Goal: Information Seeking & Learning: Learn about a topic

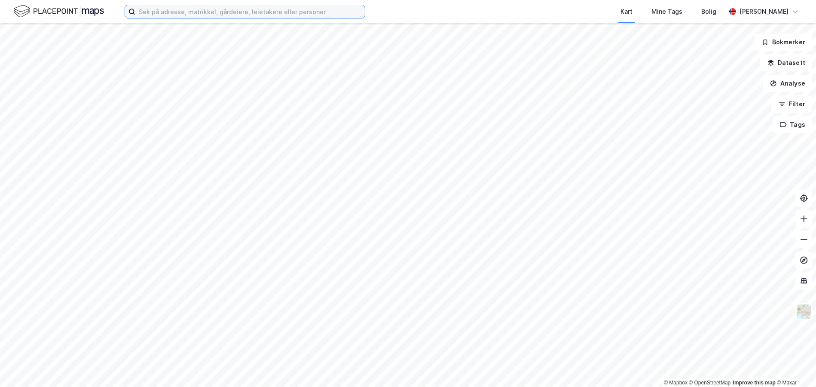
click at [146, 13] on input at bounding box center [249, 11] width 229 height 13
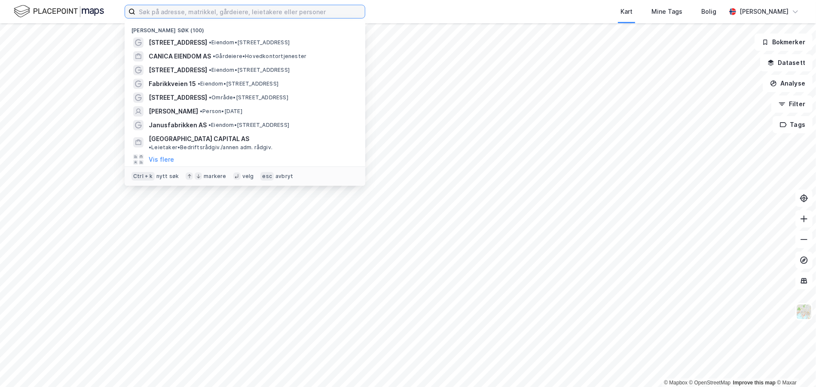
paste input "[STREET_ADDRESS]"
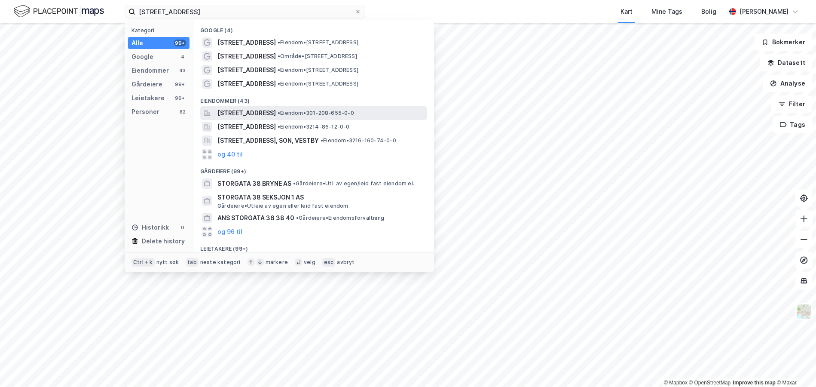
click at [273, 109] on span "[STREET_ADDRESS]" at bounding box center [246, 113] width 58 height 10
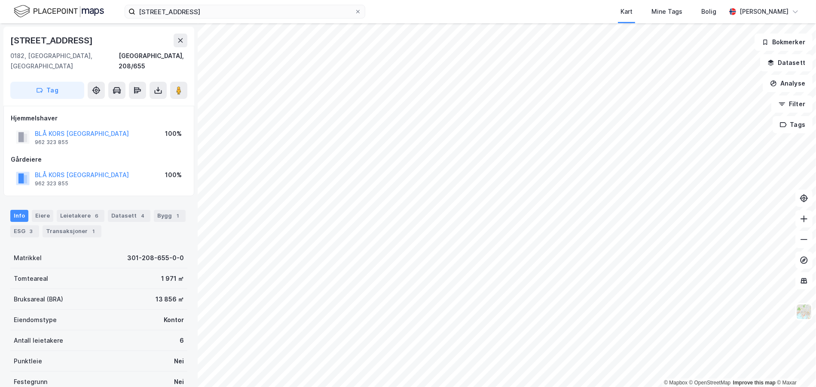
click at [38, 40] on div "[STREET_ADDRESS]" at bounding box center [52, 41] width 84 height 14
copy div "[STREET_ADDRESS]"
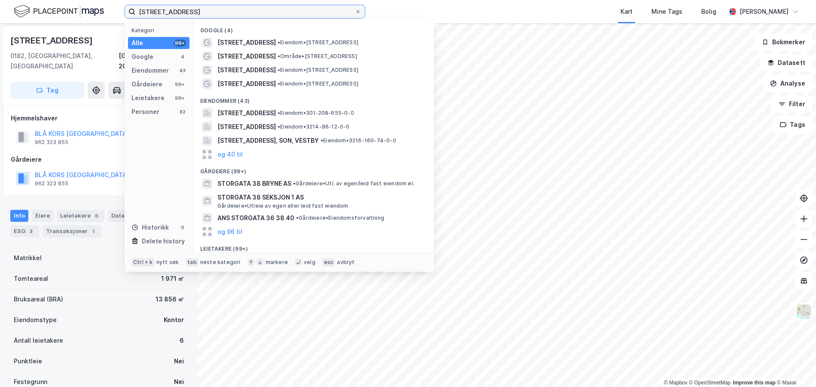
click at [152, 12] on input "[STREET_ADDRESS]" at bounding box center [244, 11] width 219 height 13
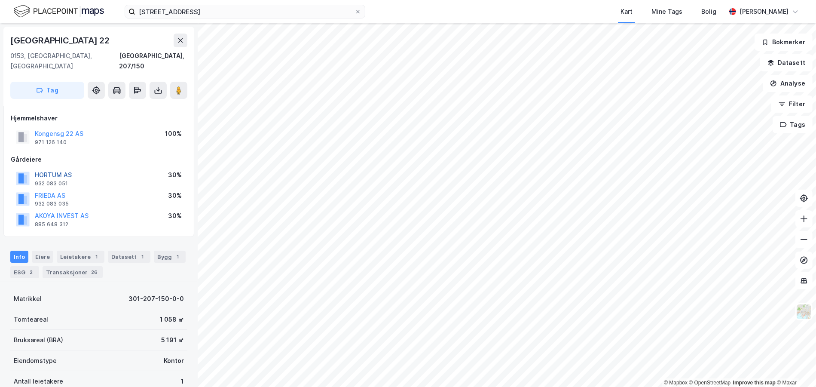
click at [0, 0] on button "HORTUM AS" at bounding box center [0, 0] width 0 height 0
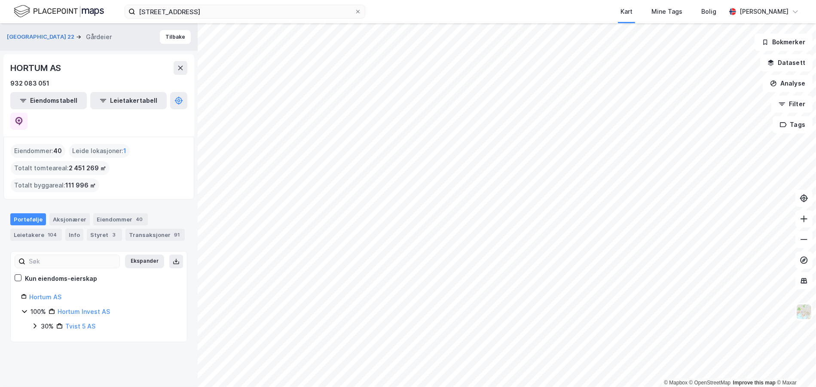
click at [35, 322] on icon at bounding box center [34, 325] width 7 height 7
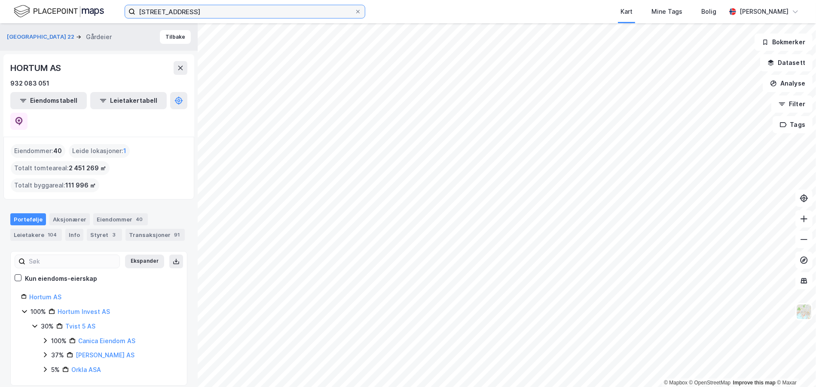
click at [165, 9] on input "[STREET_ADDRESS]" at bounding box center [244, 11] width 219 height 13
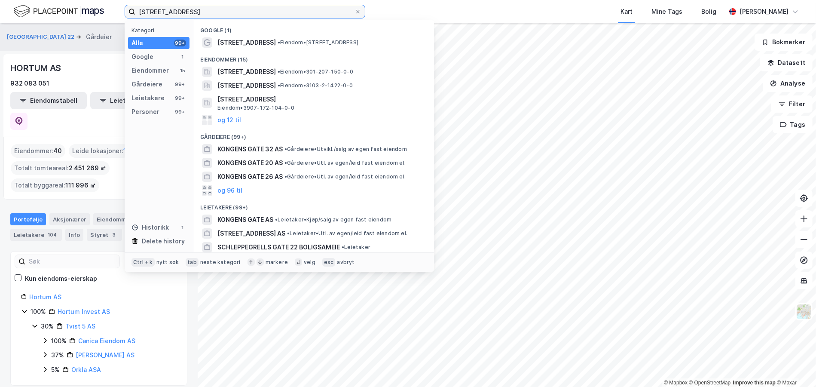
click at [165, 9] on input "[STREET_ADDRESS]" at bounding box center [244, 11] width 219 height 13
click at [82, 67] on div "HORTUM AS" at bounding box center [98, 68] width 177 height 14
click at [164, 11] on input "[STREET_ADDRESS]" at bounding box center [244, 11] width 219 height 13
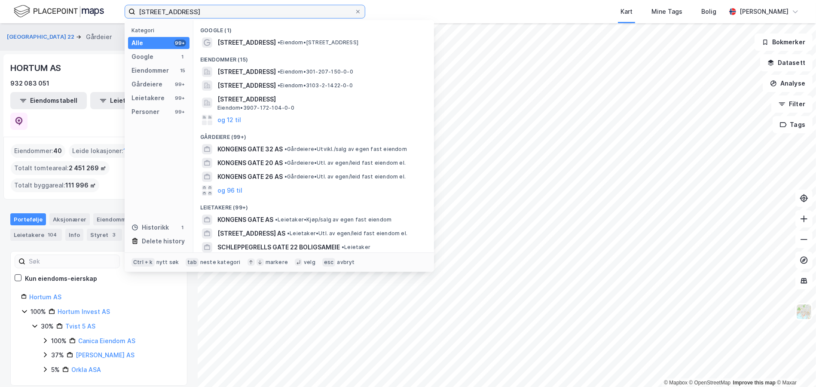
click at [164, 11] on input "[STREET_ADDRESS]" at bounding box center [244, 11] width 219 height 13
paste input "[STREET_ADDRESS]"
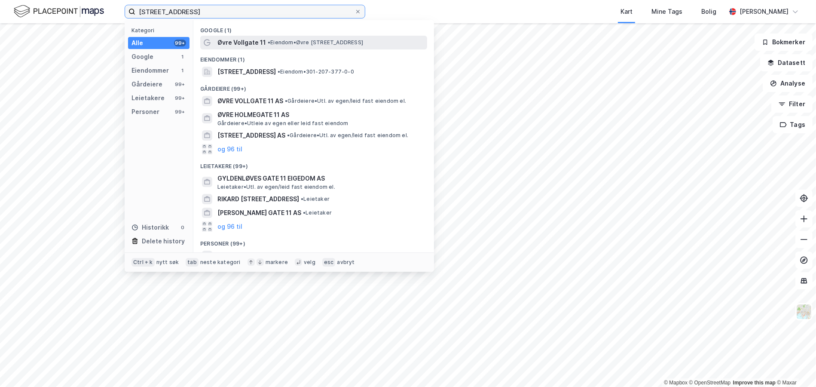
type input "[STREET_ADDRESS]"
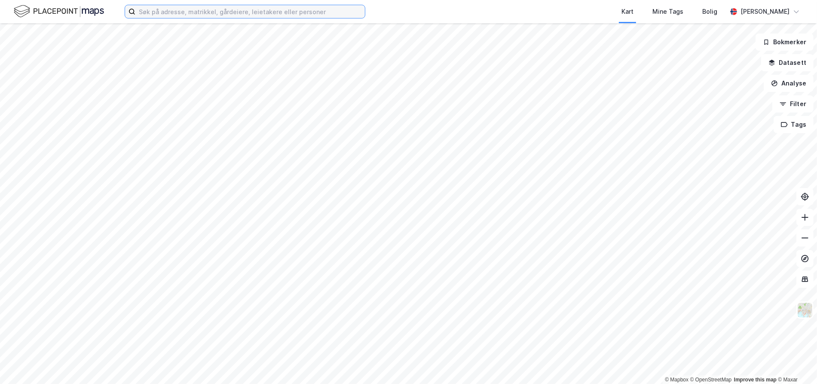
click at [189, 8] on input at bounding box center [249, 11] width 229 height 13
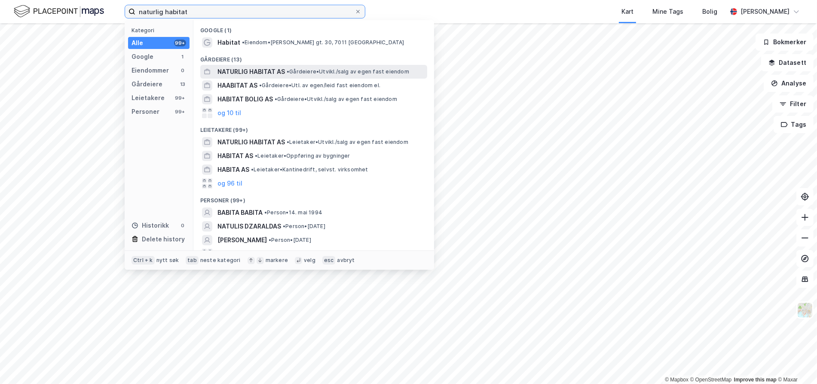
type input "naturlig habitat"
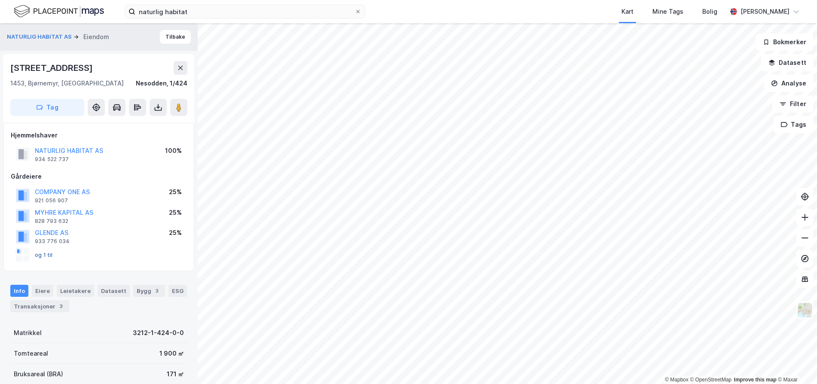
click at [0, 0] on button "og 1 til" at bounding box center [0, 0] width 0 height 0
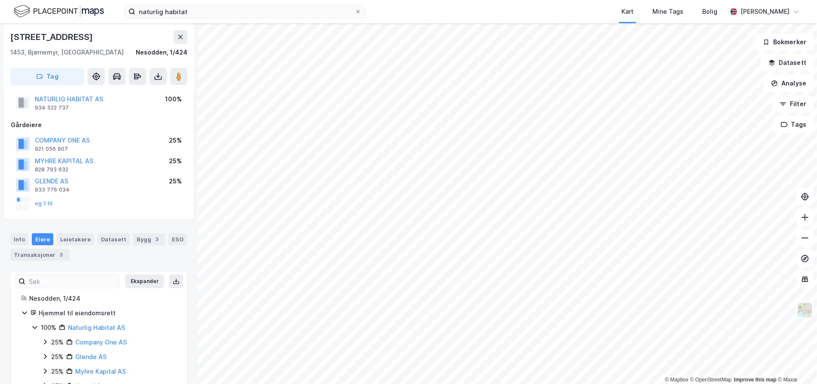
scroll to position [80, 0]
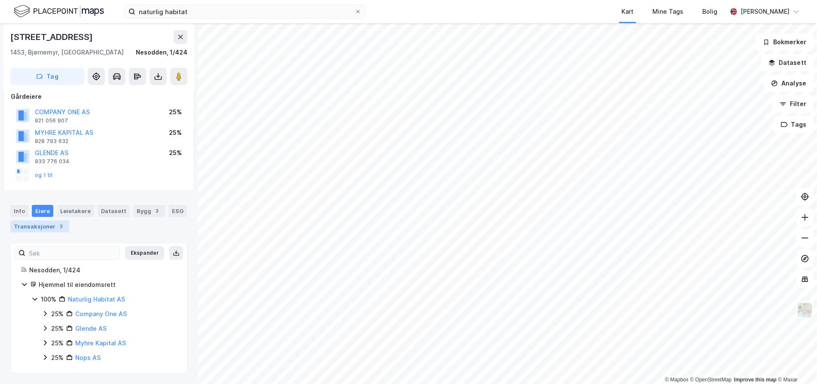
click at [40, 223] on div "Transaksjoner 3" at bounding box center [39, 226] width 59 height 12
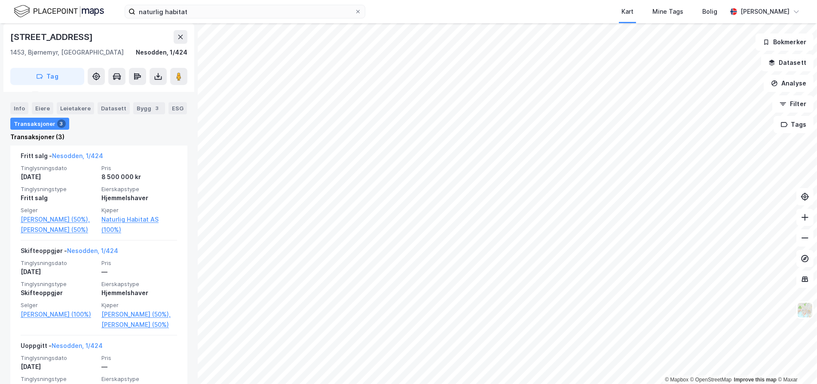
scroll to position [286, 0]
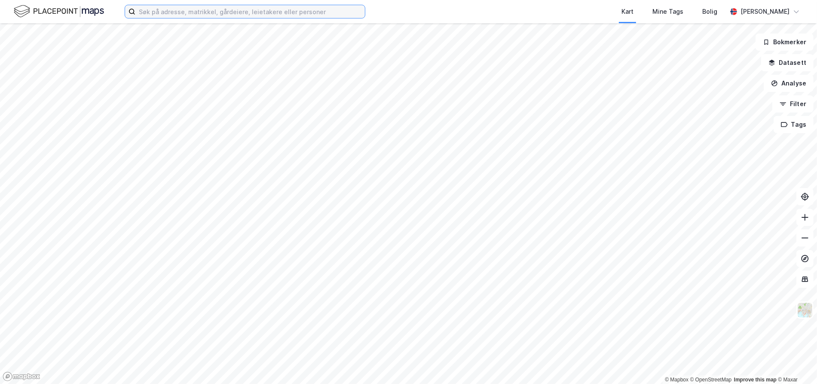
click at [158, 12] on input at bounding box center [249, 11] width 229 height 13
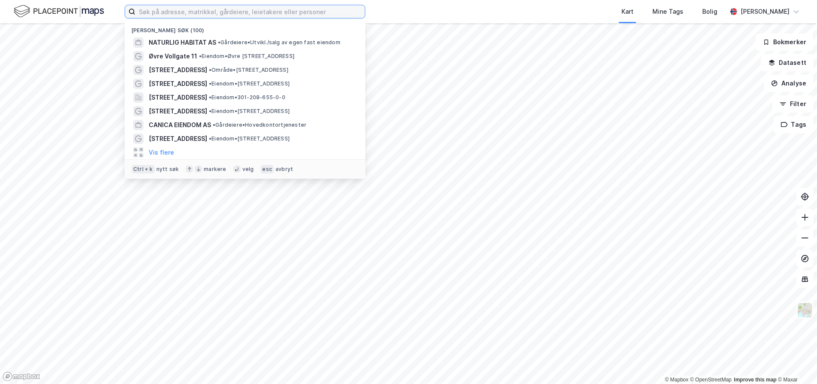
paste input "F5 Campus AS"
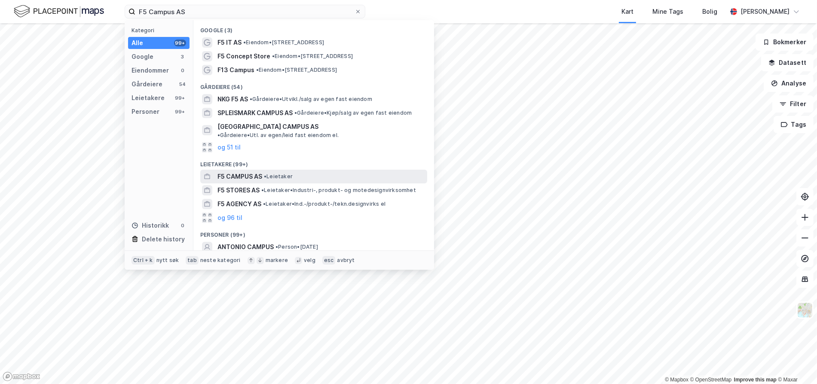
click at [278, 173] on span "• Leietaker" at bounding box center [278, 176] width 29 height 7
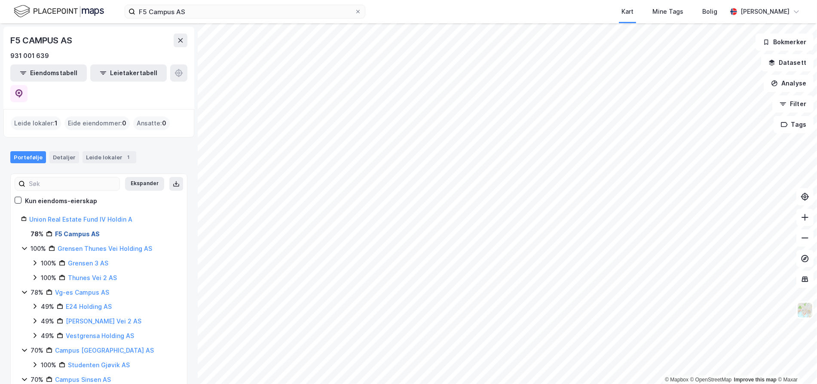
click at [65, 230] on link "F5 Campus AS" at bounding box center [77, 233] width 45 height 7
click at [93, 230] on link "F5 Campus AS" at bounding box center [77, 233] width 45 height 7
click at [63, 230] on link "F5 Campus AS" at bounding box center [77, 233] width 45 height 7
drag, startPoint x: 124, startPoint y: 212, endPoint x: 52, endPoint y: 212, distance: 71.3
click at [52, 229] on div "78% F5 Campus AS" at bounding box center [103, 234] width 146 height 10
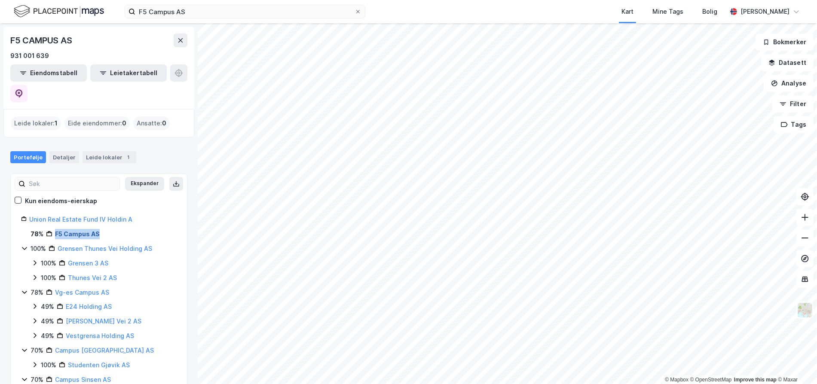
copy link "F5 Campus AS"
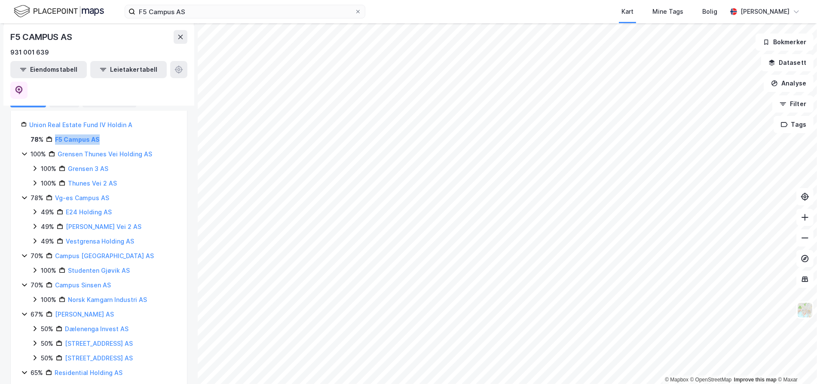
scroll to position [76, 0]
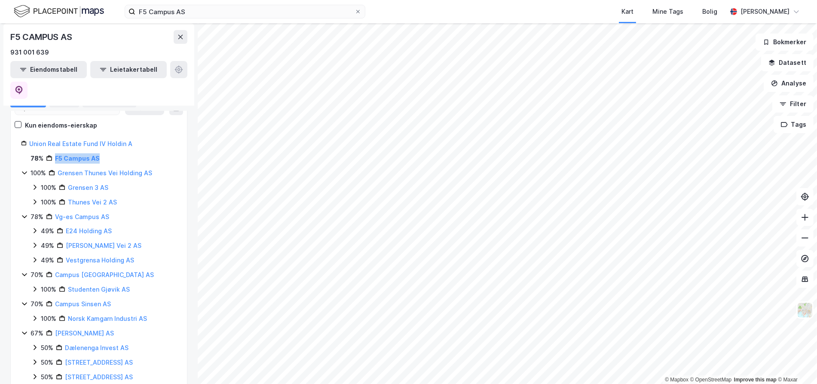
click at [110, 153] on div "78% F5 Campus AS" at bounding box center [103, 158] width 146 height 10
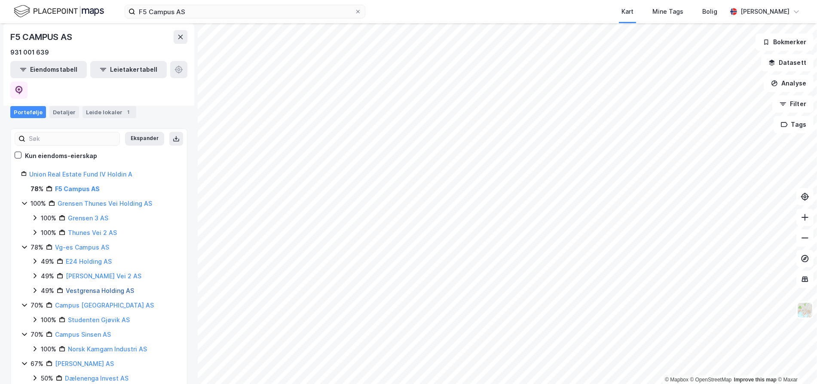
scroll to position [33, 0]
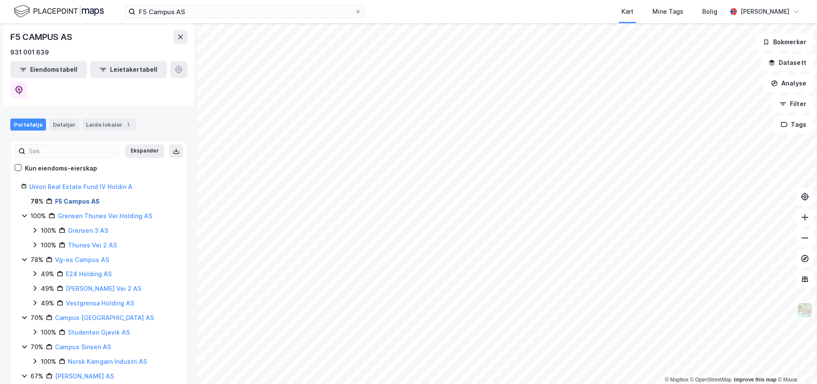
click at [73, 198] on link "F5 Campus AS" at bounding box center [77, 201] width 45 height 7
click at [30, 196] on div "78% F5 Campus AS" at bounding box center [99, 201] width 156 height 10
click at [65, 198] on link "F5 Campus AS" at bounding box center [77, 201] width 45 height 7
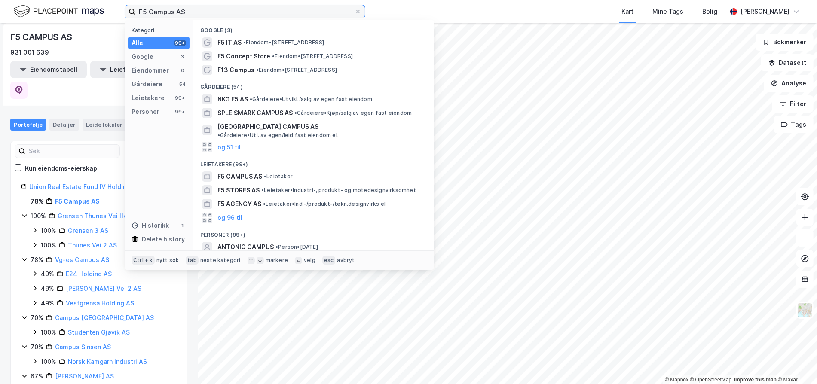
click at [164, 13] on input "F5 Campus AS" at bounding box center [244, 11] width 219 height 13
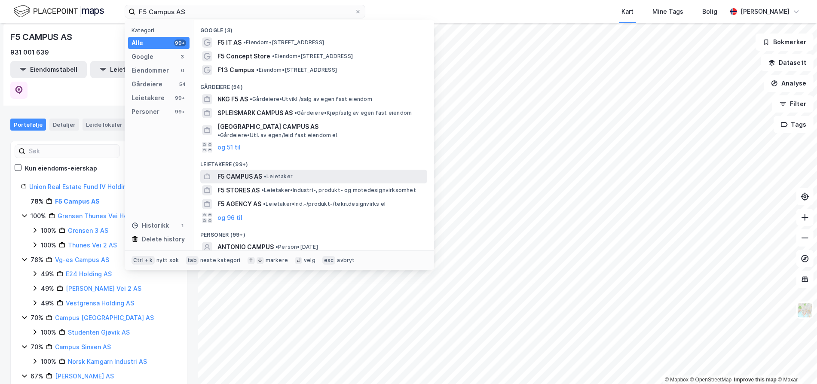
click at [273, 173] on div "F5 CAMPUS AS • Leietaker" at bounding box center [321, 176] width 208 height 10
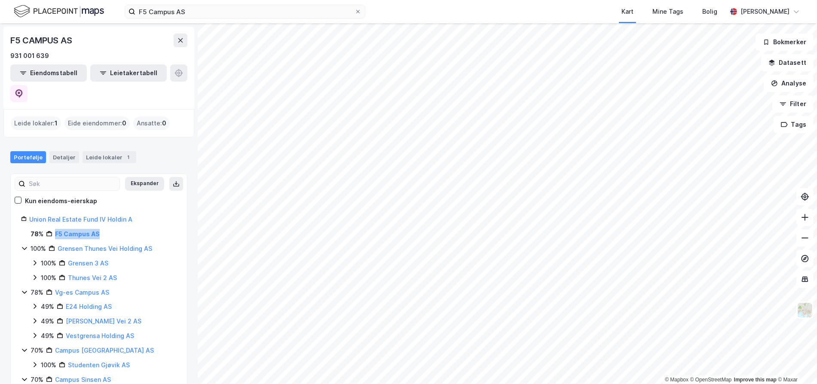
drag, startPoint x: 108, startPoint y: 213, endPoint x: 54, endPoint y: 217, distance: 54.2
click at [54, 229] on div "78% F5 Campus AS" at bounding box center [103, 234] width 146 height 10
copy link "F5 Campus AS"
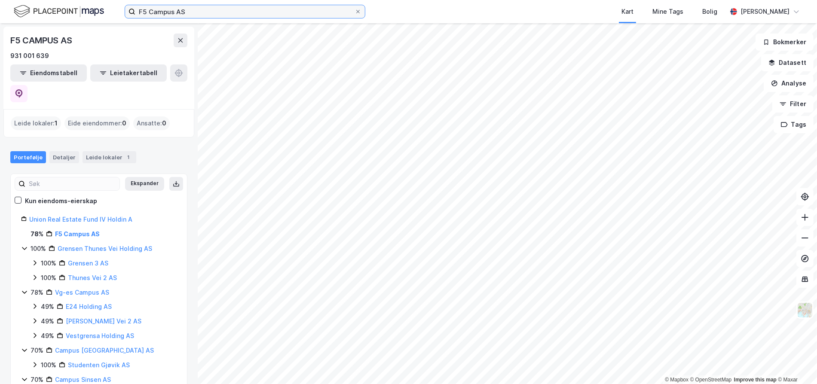
click at [178, 12] on input "F5 Campus AS" at bounding box center [244, 11] width 219 height 13
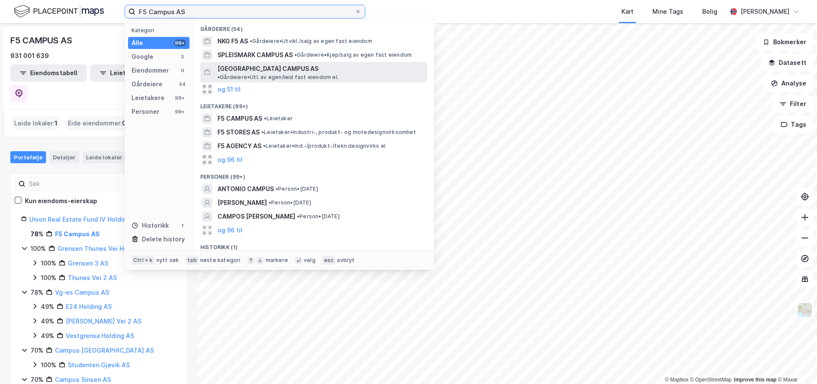
scroll to position [66, 0]
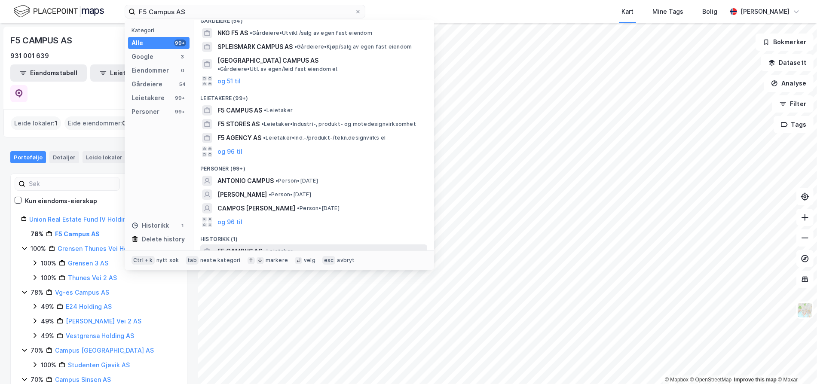
click at [249, 246] on span "F5 CAMPUS AS" at bounding box center [239, 251] width 45 height 10
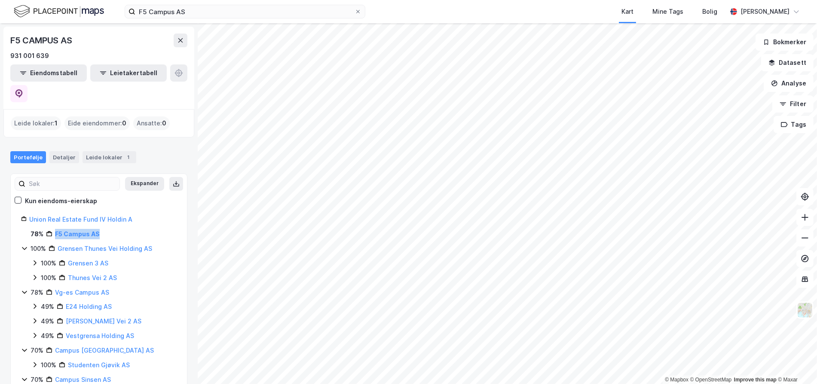
drag, startPoint x: 112, startPoint y: 215, endPoint x: 49, endPoint y: 214, distance: 62.7
click at [49, 229] on div "78% F5 Campus AS" at bounding box center [103, 234] width 146 height 10
click at [128, 229] on div "78% F5 Campus AS" at bounding box center [103, 234] width 146 height 10
click at [85, 303] on link "E24 Holding AS" at bounding box center [89, 306] width 46 height 7
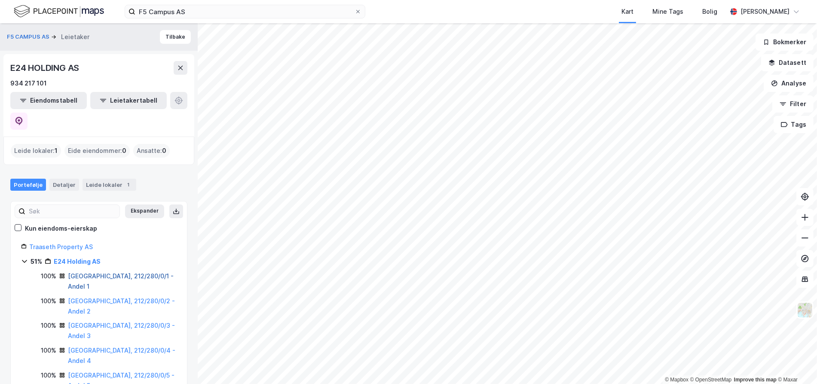
click at [84, 272] on link "Oslo, 212/280/0/1 - Andel 1" at bounding box center [121, 281] width 106 height 18
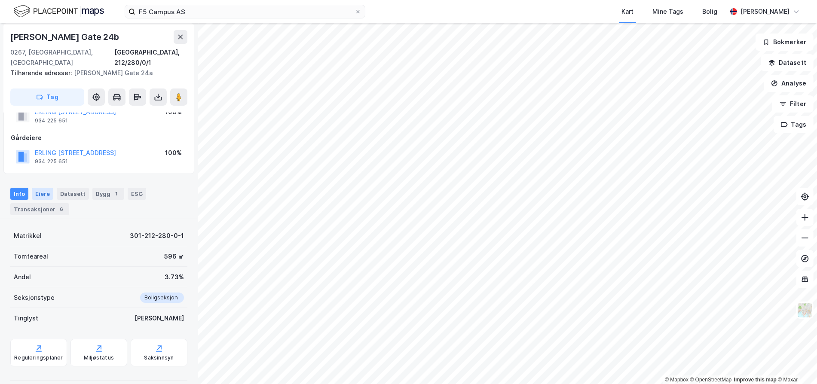
click at [39, 188] on div "Eiere" at bounding box center [42, 194] width 21 height 12
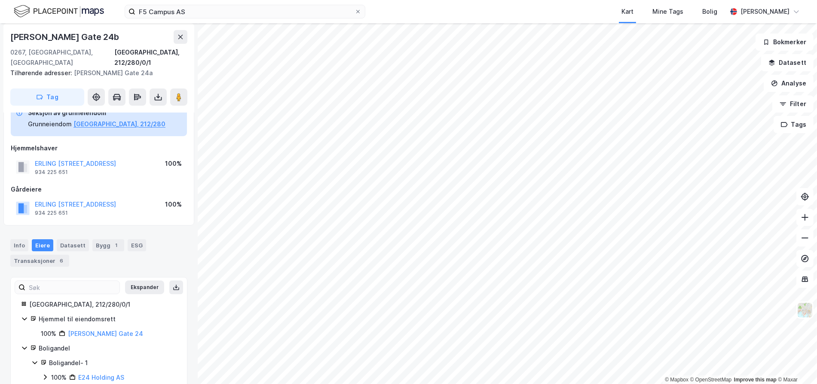
scroll to position [59, 0]
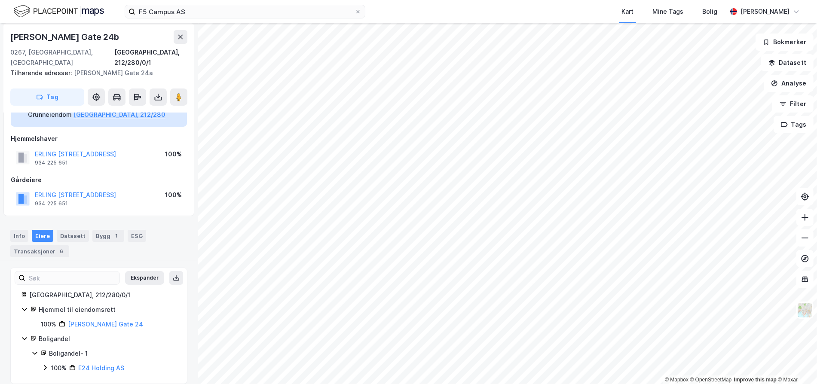
click at [44, 365] on icon at bounding box center [45, 367] width 3 height 5
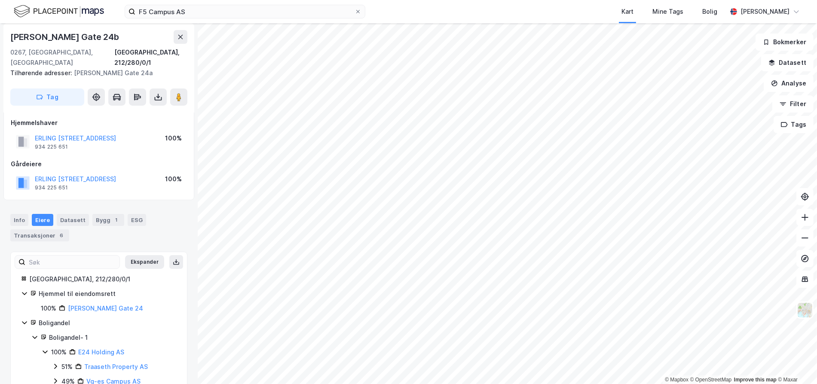
scroll to position [88, 0]
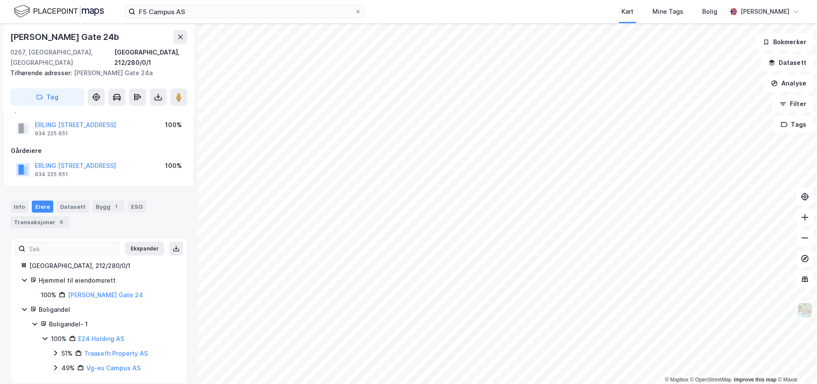
click at [58, 350] on icon at bounding box center [55, 353] width 7 height 7
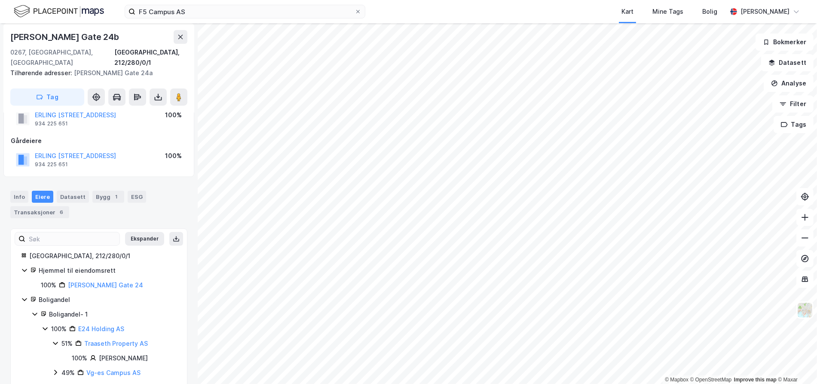
scroll to position [103, 0]
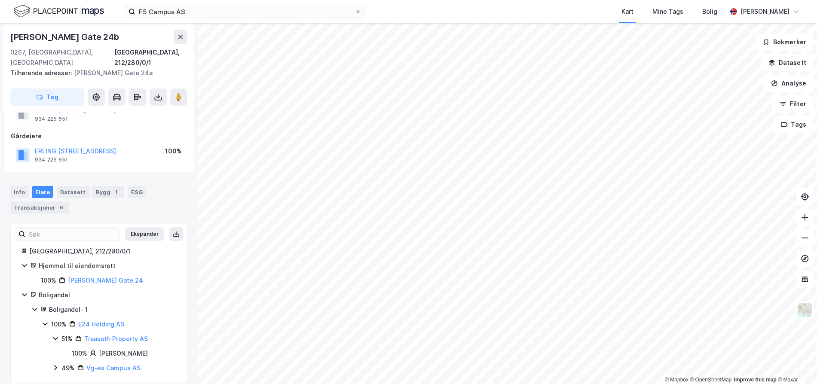
click at [58, 364] on icon at bounding box center [55, 367] width 7 height 7
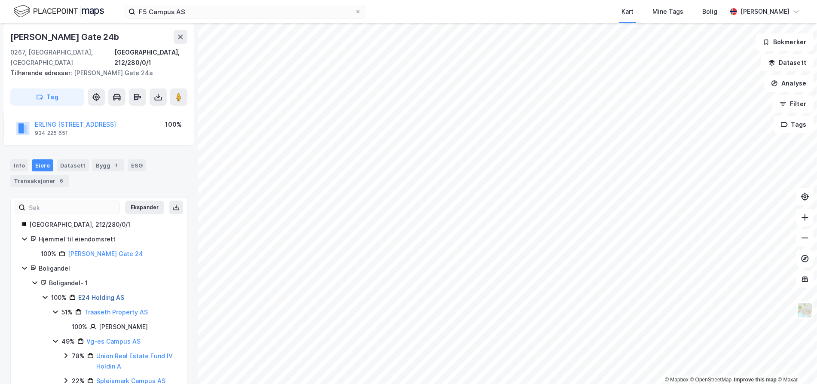
scroll to position [143, 0]
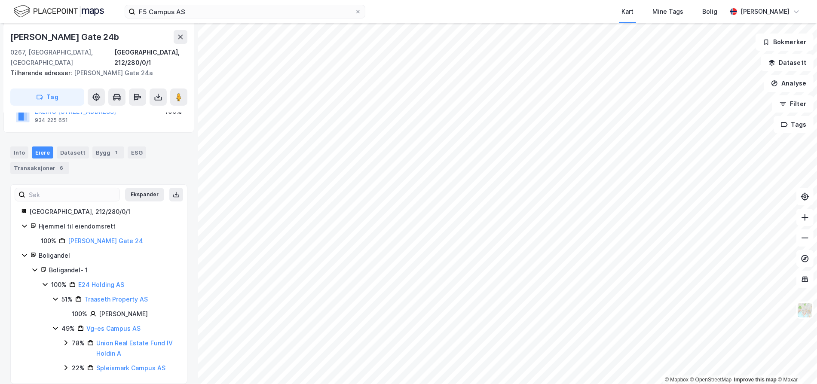
click at [64, 339] on icon at bounding box center [65, 342] width 7 height 7
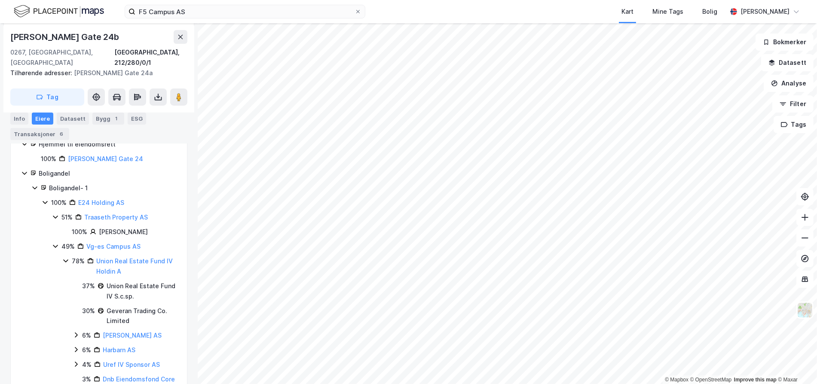
scroll to position [286, 0]
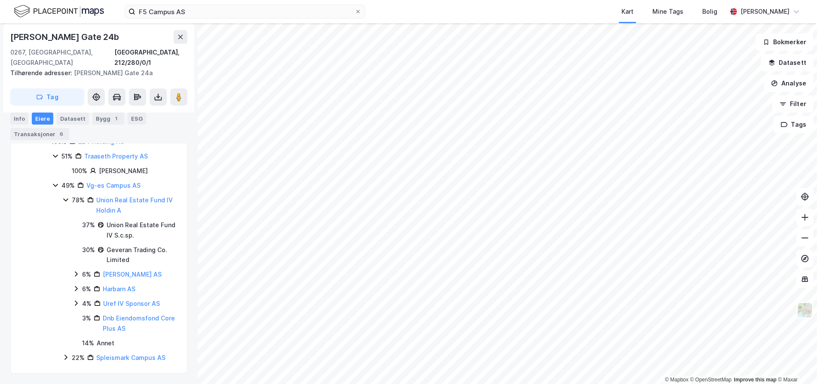
click at [65, 362] on div "22% Spleismark Campus AS" at bounding box center [119, 358] width 114 height 10
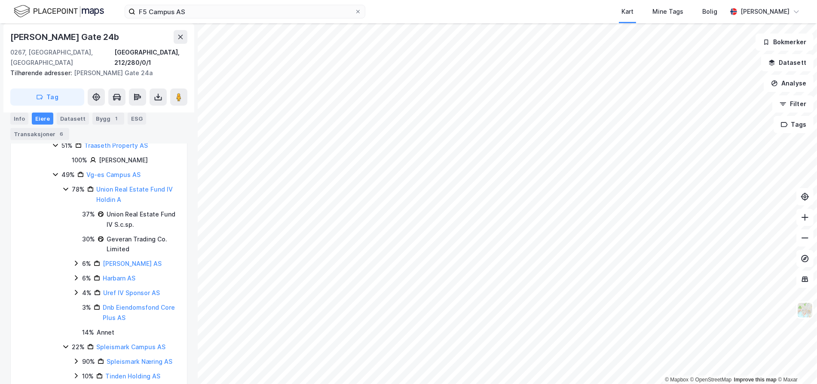
scroll to position [282, 0]
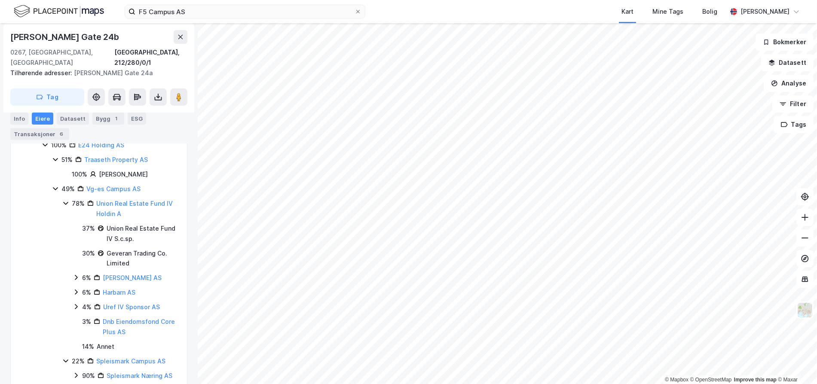
click at [116, 223] on div "Union Real Estate Fund IV S.c.sp." at bounding box center [142, 233] width 70 height 21
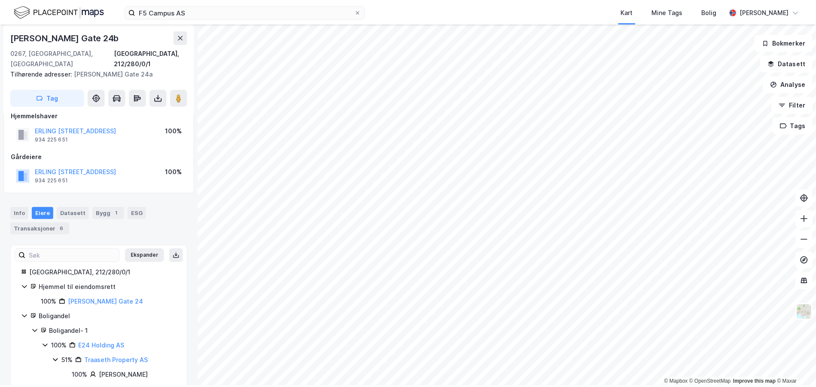
scroll to position [0, 0]
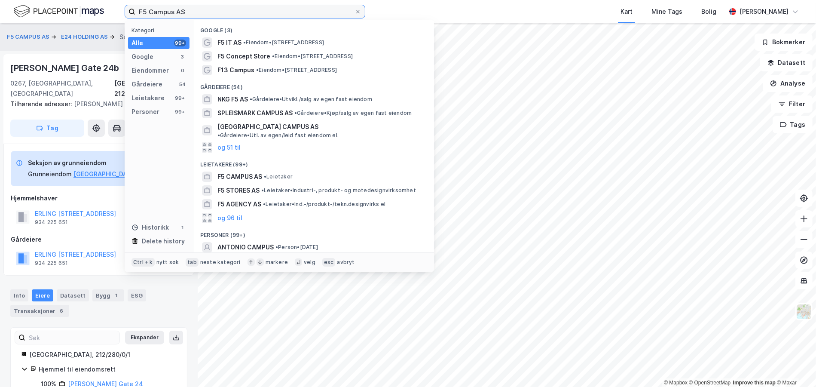
click at [159, 10] on input "F5 Campus AS" at bounding box center [244, 11] width 219 height 13
paste input "Union Core Real Estate Fund"
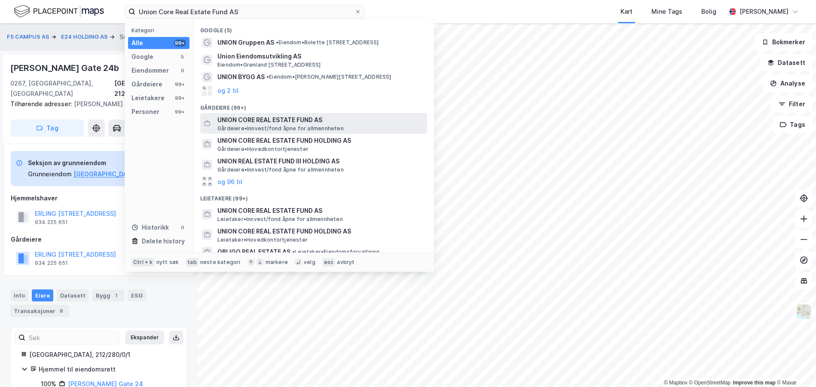
click at [286, 119] on span "UNION CORE REAL ESTATE FUND AS" at bounding box center [320, 120] width 206 height 10
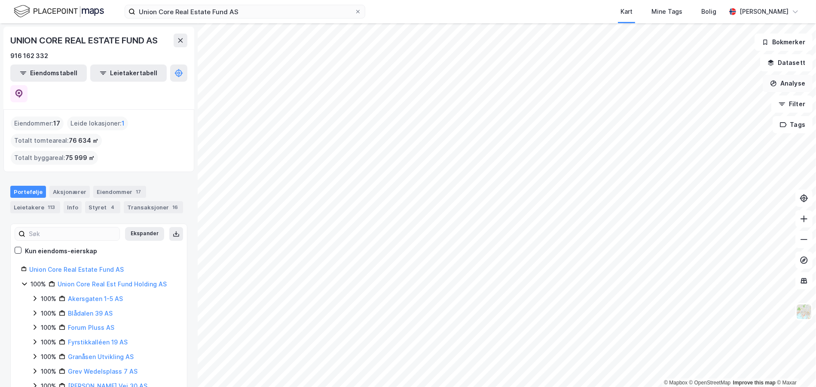
click at [792, 85] on button "Analyse" at bounding box center [787, 83] width 50 height 17
click at [788, 61] on button "Datasett" at bounding box center [786, 62] width 52 height 17
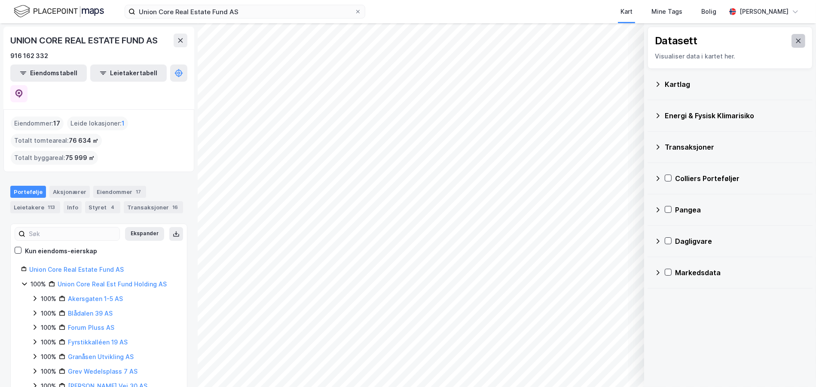
click at [795, 40] on icon at bounding box center [798, 40] width 7 height 7
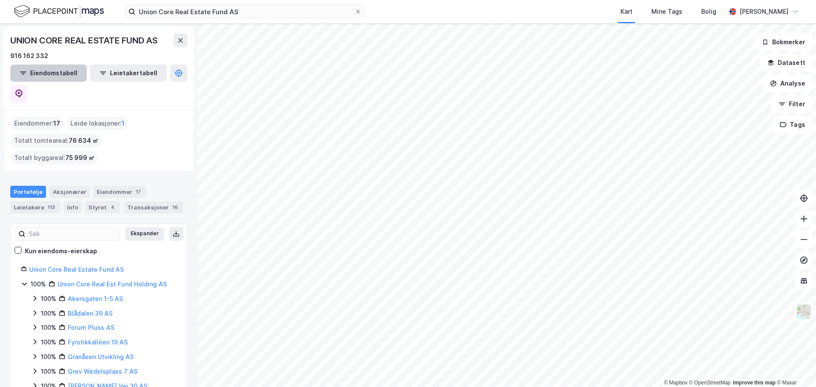
click at [63, 76] on button "Eiendomstabell" at bounding box center [48, 72] width 76 height 17
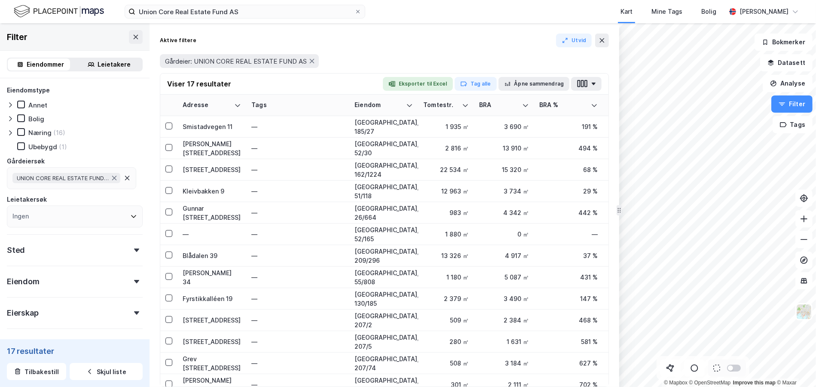
click at [566, 37] on icon "button" at bounding box center [564, 40] width 7 height 7
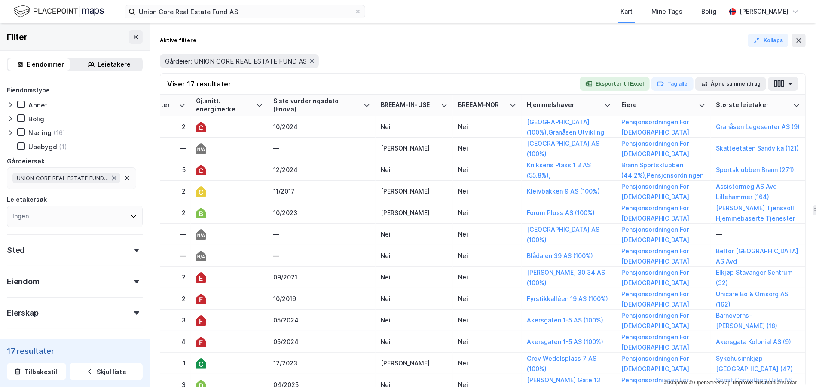
scroll to position [0, 1195]
click at [589, 82] on icon "button" at bounding box center [586, 83] width 3 height 3
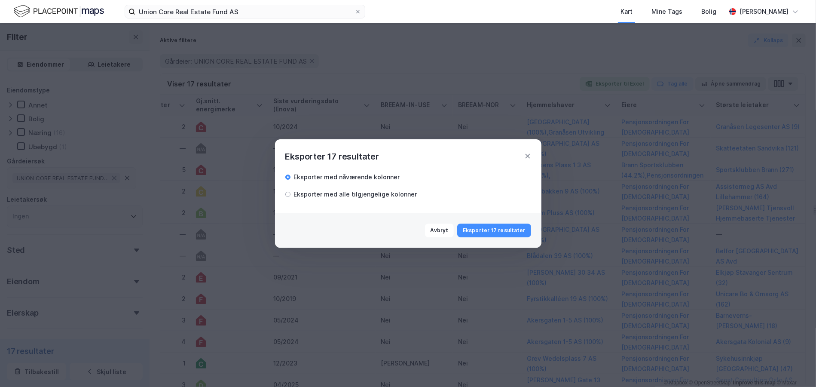
click at [326, 195] on div "Eksporter med alle tilgjengelige kolonner" at bounding box center [355, 194] width 123 height 10
click at [493, 226] on button "Eksporter 17 resultater" at bounding box center [493, 230] width 73 height 14
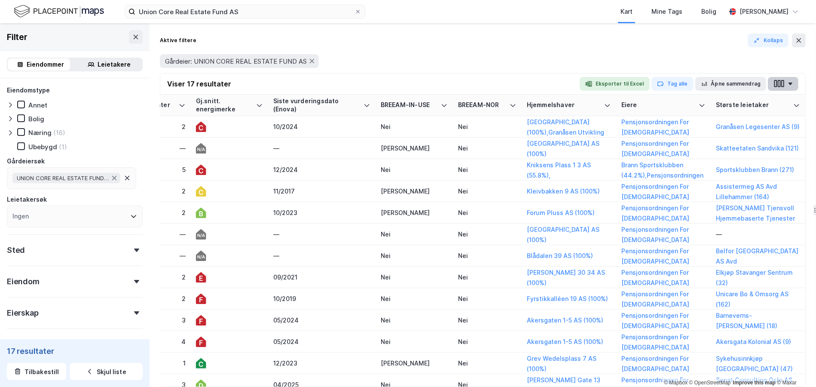
click at [781, 85] on icon "button" at bounding box center [782, 83] width 3 height 7
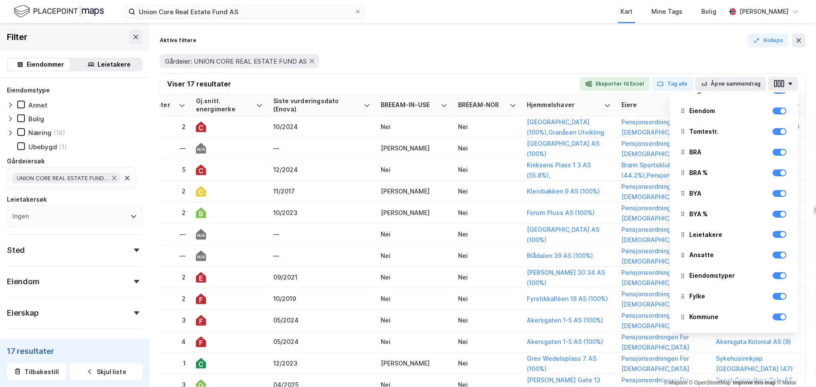
scroll to position [0, 0]
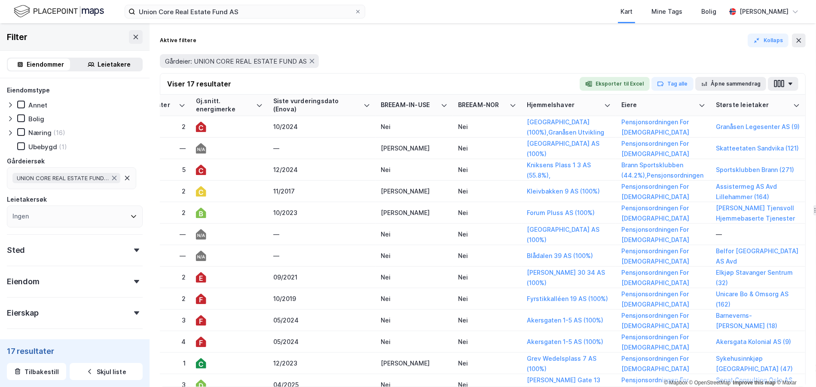
click at [442, 71] on div "Gårdeier: UNION CORE REAL ESTATE FUND AS" at bounding box center [483, 61] width 646 height 24
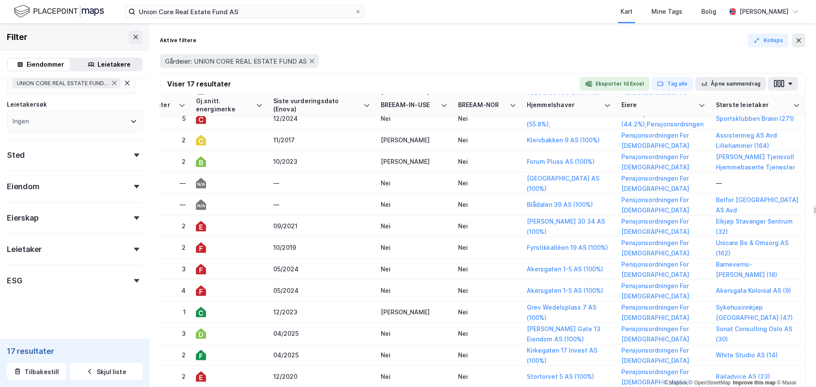
scroll to position [101, 1195]
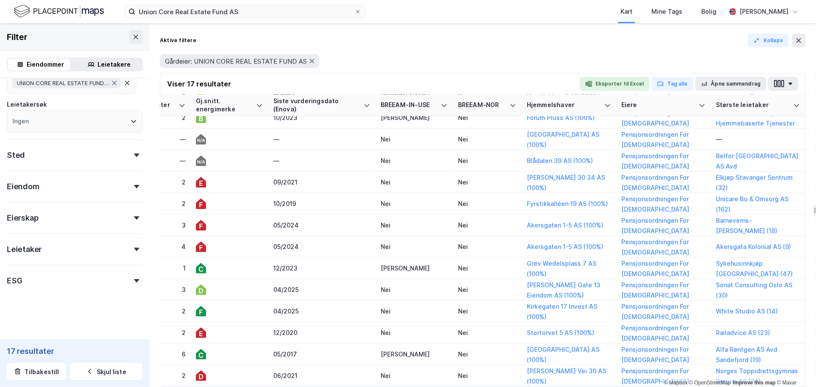
click at [74, 192] on div "Eiendom" at bounding box center [75, 183] width 136 height 24
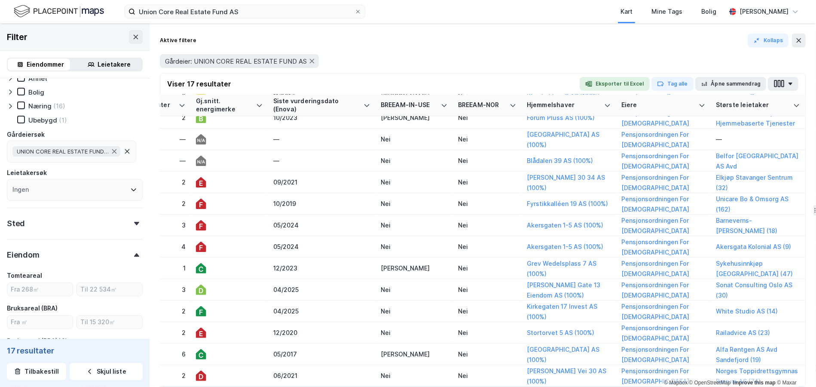
scroll to position [0, 0]
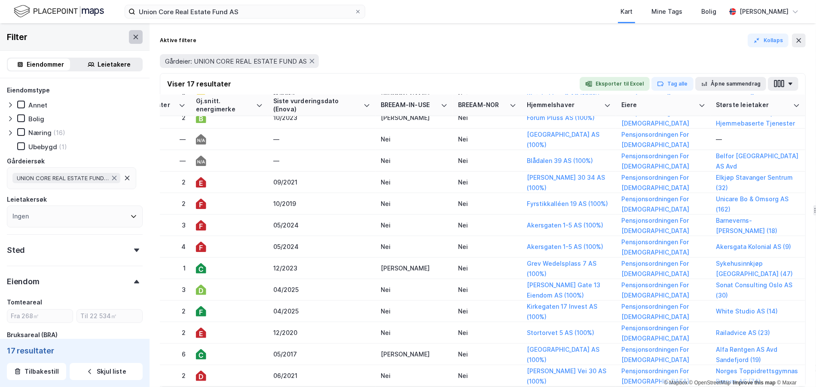
click at [133, 33] on button at bounding box center [136, 37] width 14 height 14
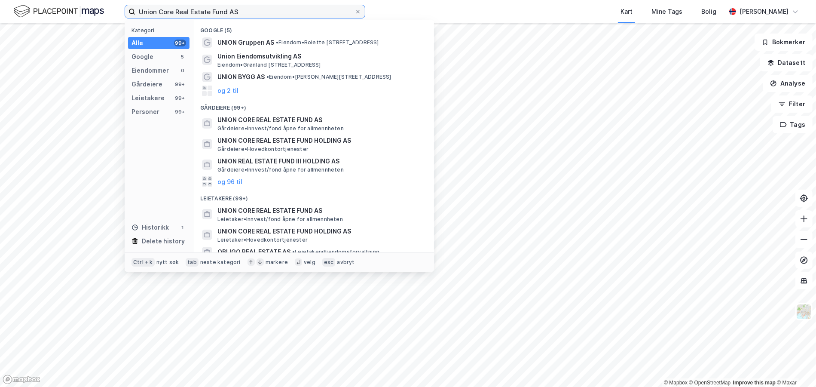
click at [171, 12] on input "Union Core Real Estate Fund AS" at bounding box center [244, 11] width 219 height 13
paste input "Fyrstikkalléen 19"
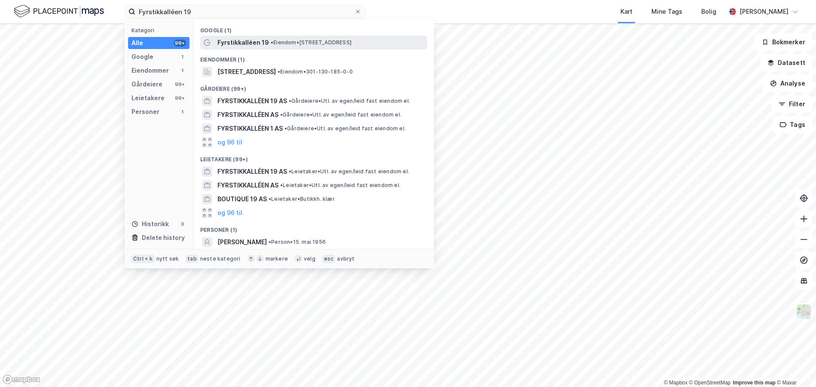
click at [252, 41] on span "Fyrstikkalléen 19" at bounding box center [243, 42] width 52 height 10
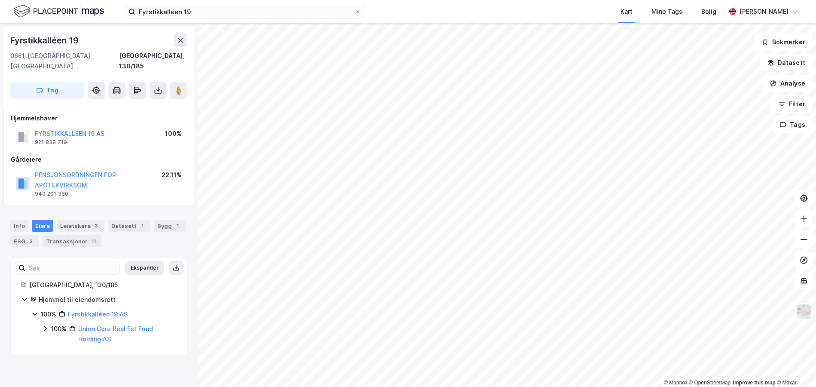
click at [28, 220] on div "Info Eiere Leietakere 3 Datasett 1 Bygg 1 ESG 2 Transaksjoner 11" at bounding box center [98, 233] width 177 height 27
click at [23, 220] on div "Info" at bounding box center [19, 226] width 18 height 12
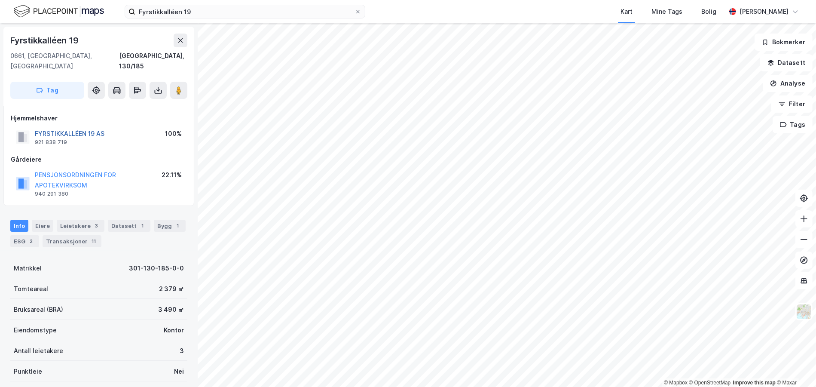
click at [0, 0] on button "FYRSTIKKALLÉEN 19 AS" at bounding box center [0, 0] width 0 height 0
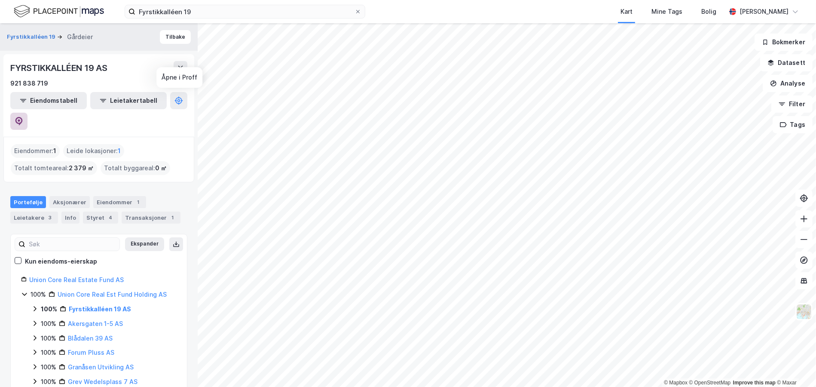
click at [27, 113] on button at bounding box center [18, 121] width 17 height 17
click at [143, 211] on div "Transaksjoner 1" at bounding box center [151, 217] width 59 height 12
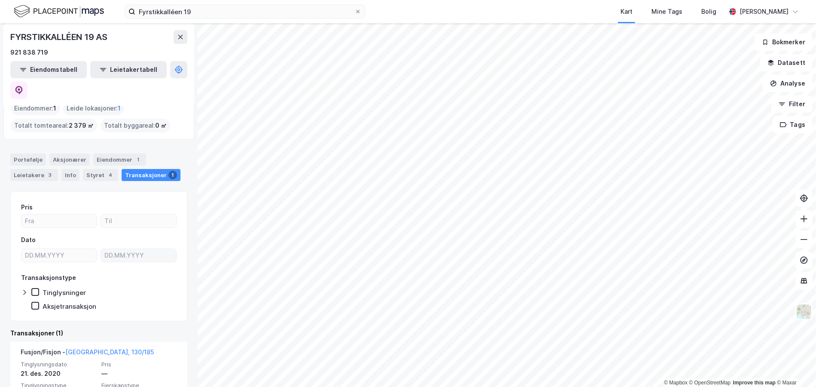
scroll to position [82, 0]
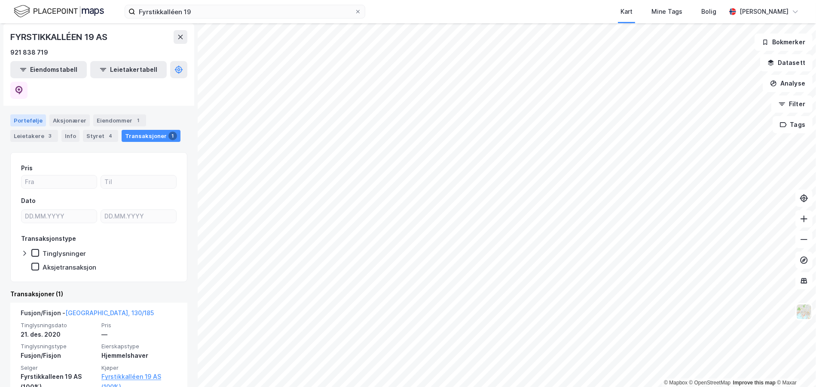
click at [27, 114] on div "Portefølje" at bounding box center [28, 120] width 36 height 12
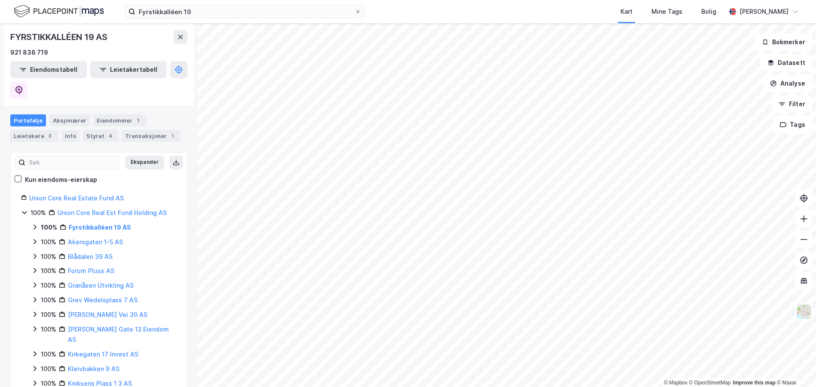
click at [63, 130] on div "Info" at bounding box center [70, 136] width 18 height 12
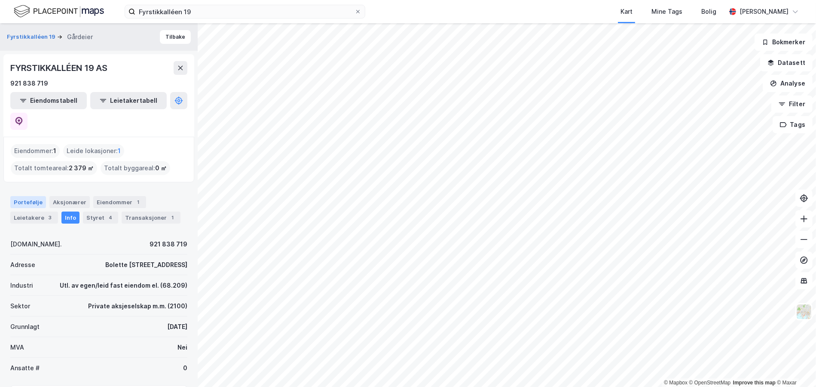
click at [35, 196] on div "Portefølje" at bounding box center [28, 202] width 36 height 12
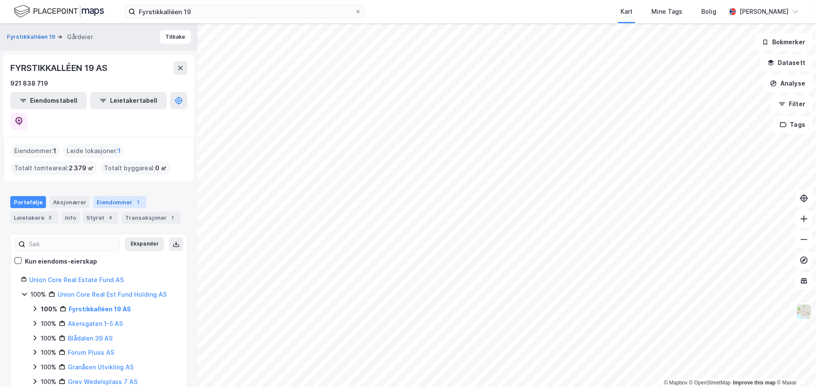
click at [125, 196] on div "Eiendommer 1" at bounding box center [119, 202] width 53 height 12
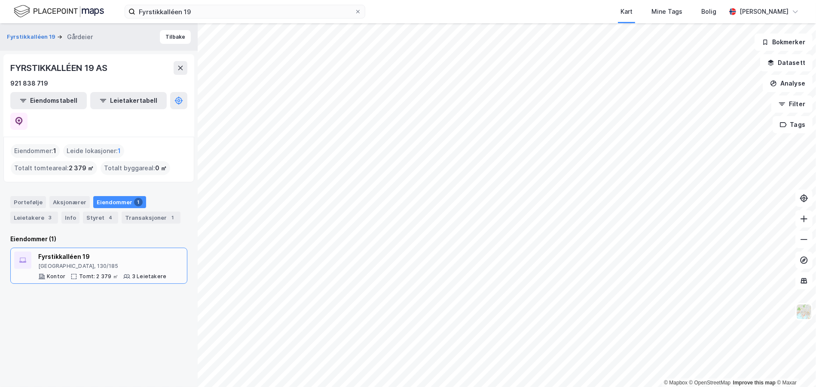
click at [141, 273] on div "3 Leietakere" at bounding box center [149, 276] width 34 height 7
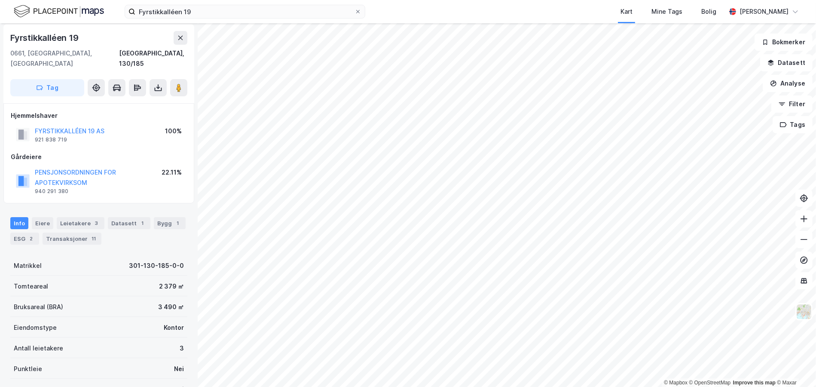
scroll to position [46, 0]
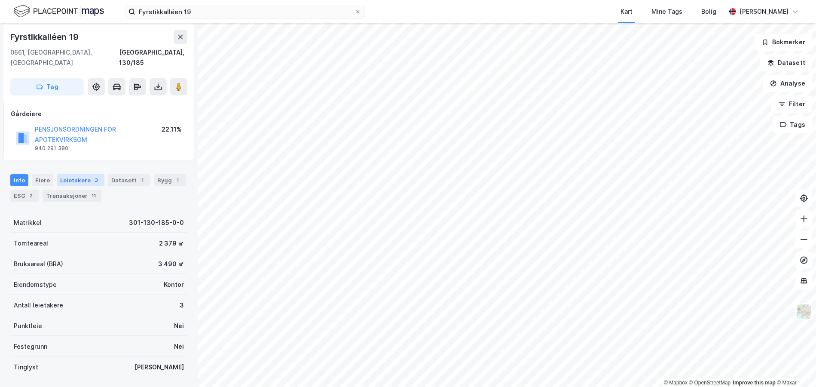
click at [67, 174] on div "Leietakere 3" at bounding box center [81, 180] width 48 height 12
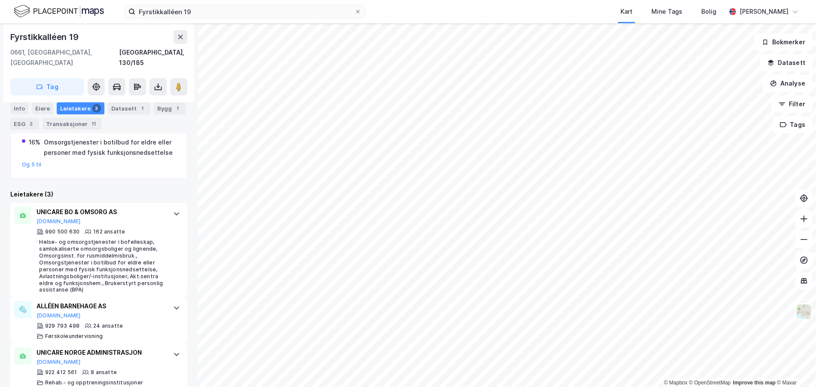
scroll to position [234, 0]
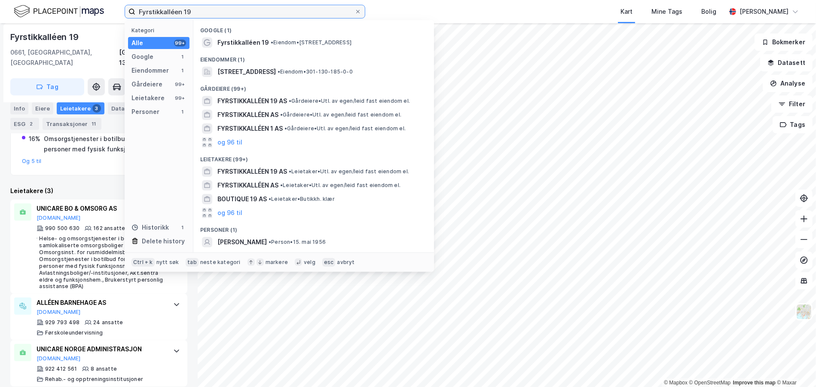
click at [169, 14] on input "Fyrstikkalléen 19" at bounding box center [244, 11] width 219 height 13
paste input "Nedre Holmegate 34"
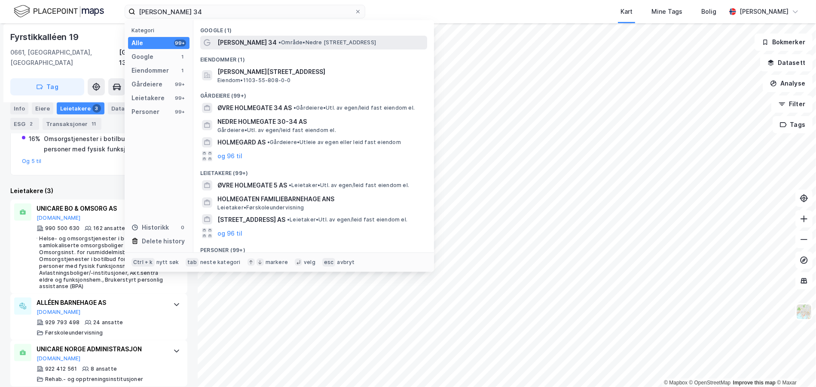
click at [250, 46] on span "Nedre Holmegate 34" at bounding box center [246, 42] width 59 height 10
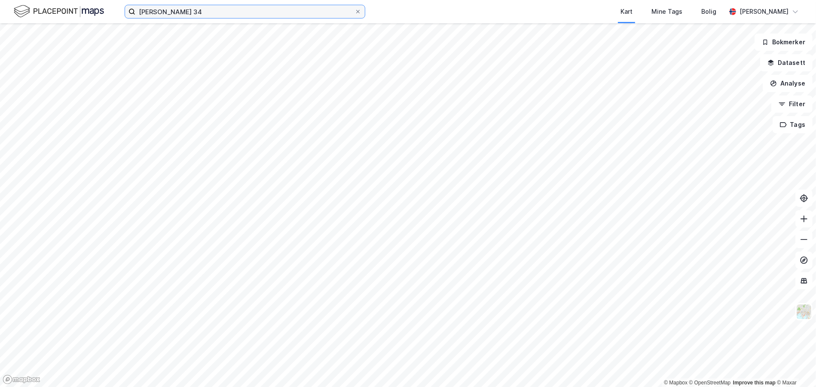
click at [205, 12] on input "Nedre Holmegate 34" at bounding box center [244, 11] width 219 height 13
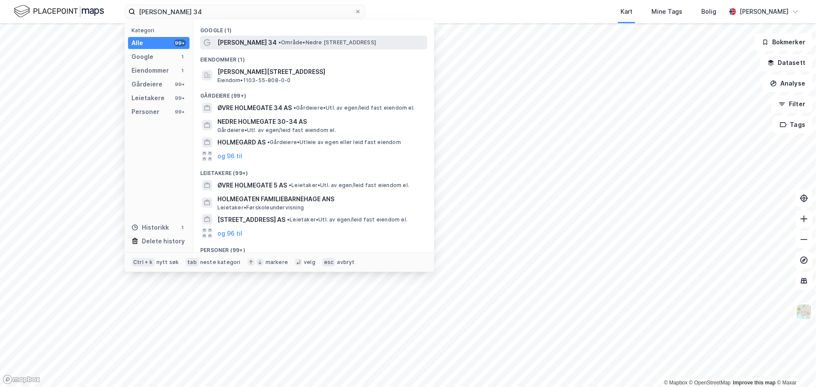
click at [249, 42] on span "Nedre Holmegate 34" at bounding box center [246, 42] width 59 height 10
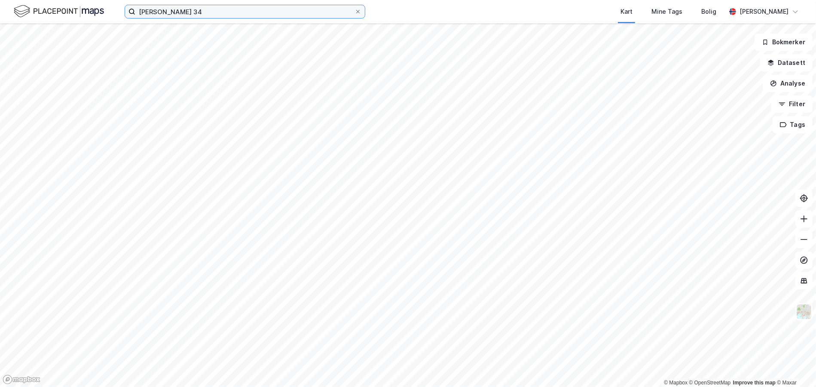
click at [207, 15] on input "Nedre Holmegate 34" at bounding box center [244, 11] width 219 height 13
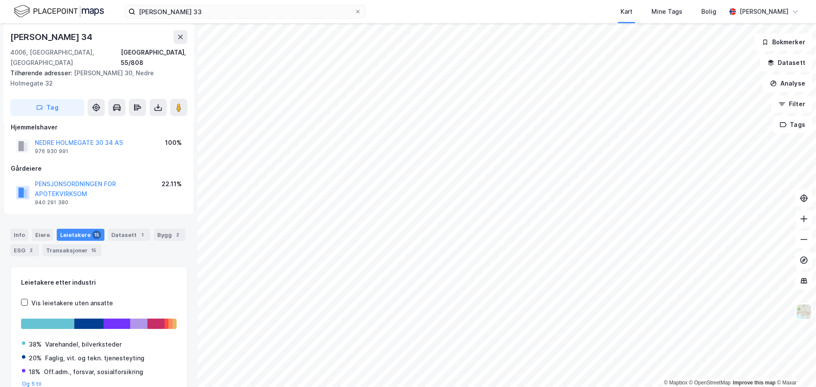
scroll to position [4, 0]
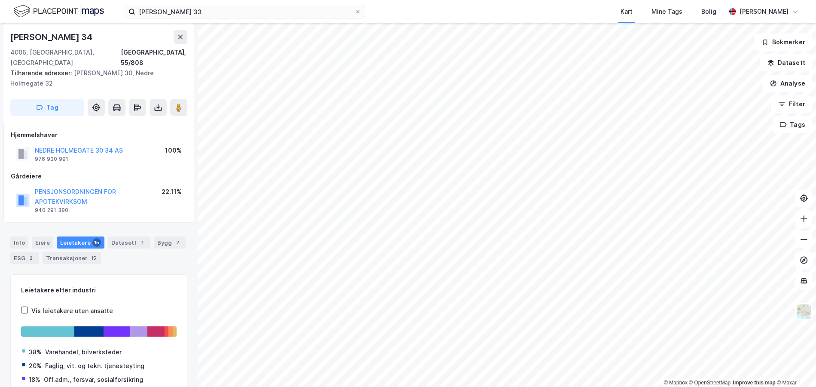
click at [29, 36] on div "Nedre Holmegate 34" at bounding box center [52, 37] width 84 height 14
copy div "Nedre Holmegate 34"
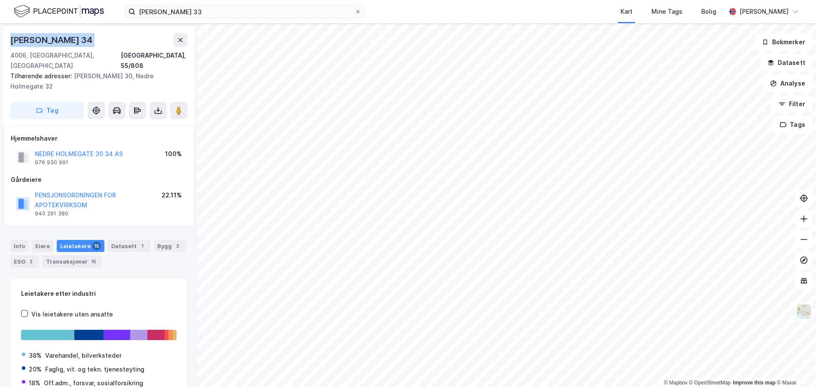
scroll to position [0, 0]
click at [21, 240] on div "Info" at bounding box center [19, 246] width 18 height 12
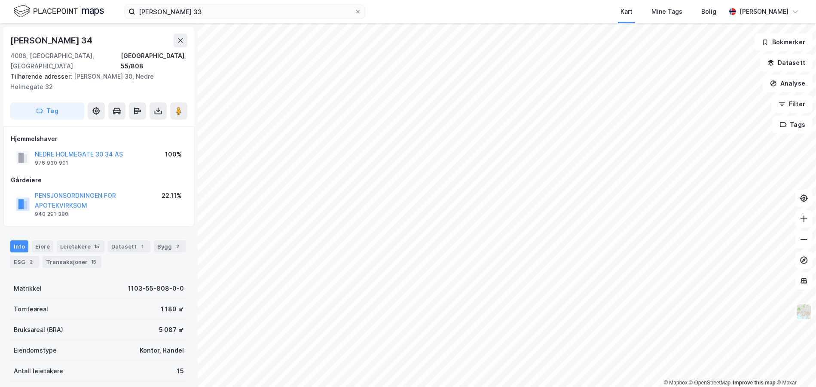
click at [51, 240] on div "Info Eiere Leietakere 15 Datasett 1 Bygg 2 ESG 2 Transaksjoner 15" at bounding box center [98, 253] width 177 height 27
click at [49, 240] on div "Eiere" at bounding box center [42, 246] width 21 height 12
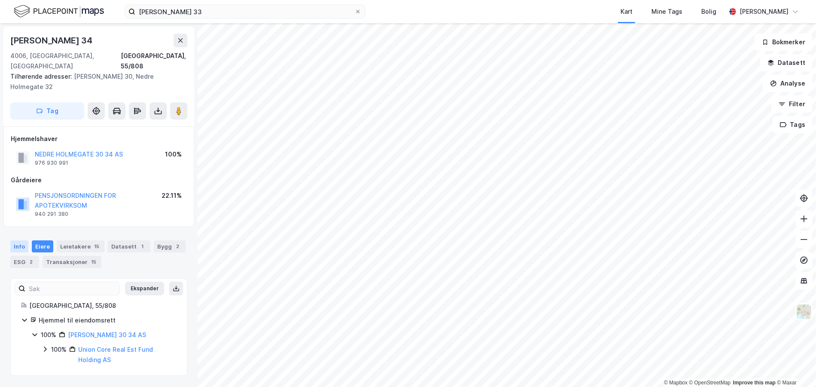
click at [16, 240] on div "Info" at bounding box center [19, 246] width 18 height 12
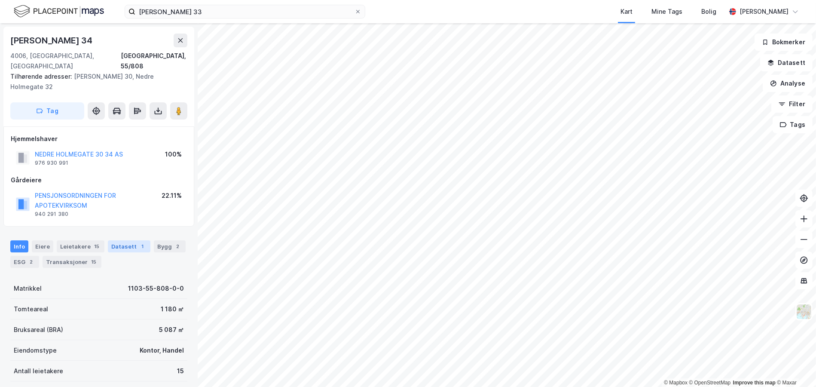
click at [125, 240] on div "Datasett 1" at bounding box center [129, 246] width 43 height 12
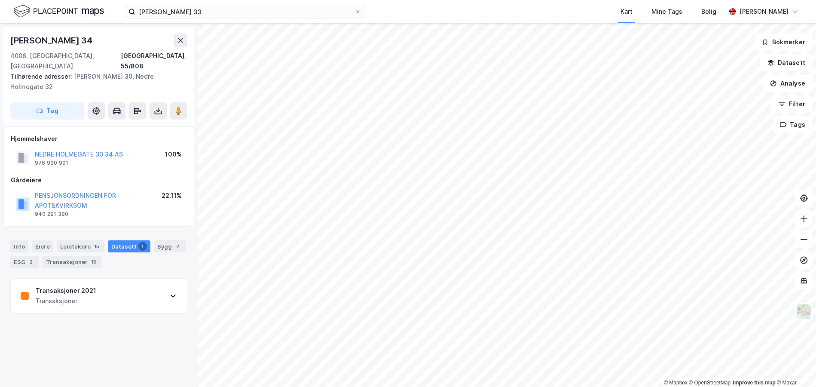
click at [122, 279] on div "Transaksjoner 2021 Transaksjoner" at bounding box center [99, 295] width 176 height 34
click at [37, 240] on div "Eiere" at bounding box center [42, 246] width 21 height 12
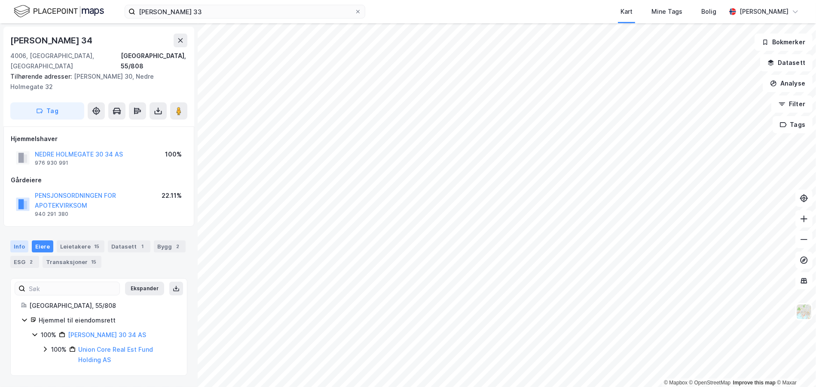
click at [18, 240] on div "Info" at bounding box center [19, 246] width 18 height 12
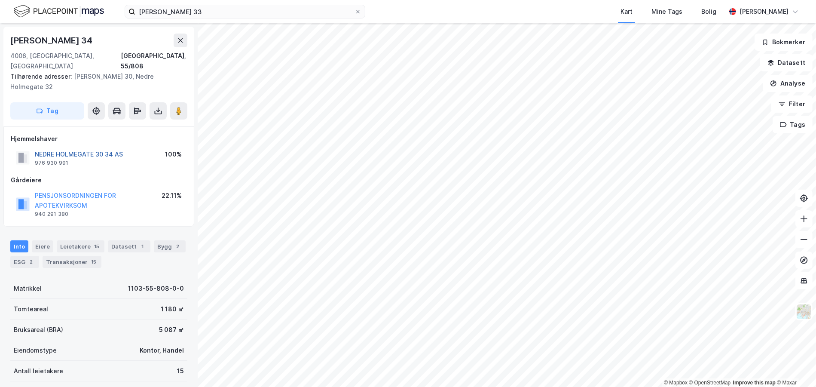
click at [0, 0] on button "NEDRE HOLMEGATE 30 34 AS" at bounding box center [0, 0] width 0 height 0
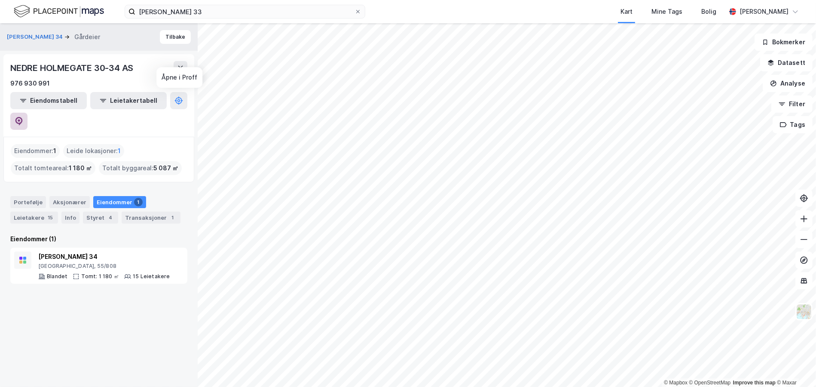
click at [27, 113] on button at bounding box center [18, 121] width 17 height 17
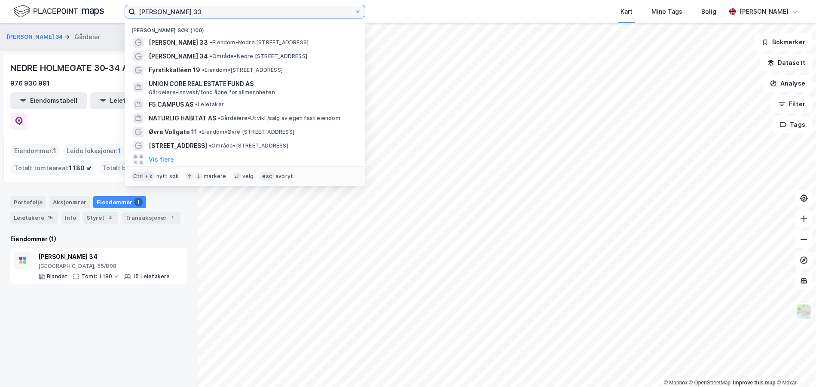
click at [164, 14] on input "Nedre Holmegate 33" at bounding box center [244, 11] width 219 height 13
paste input "Gunnar Warebergs gate 5"
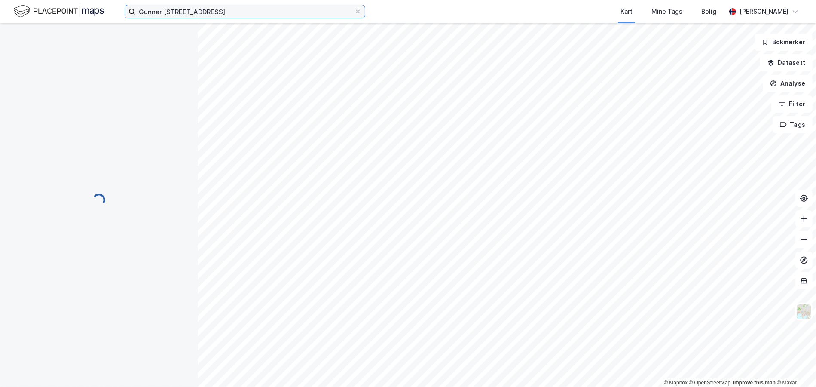
scroll to position [3, 0]
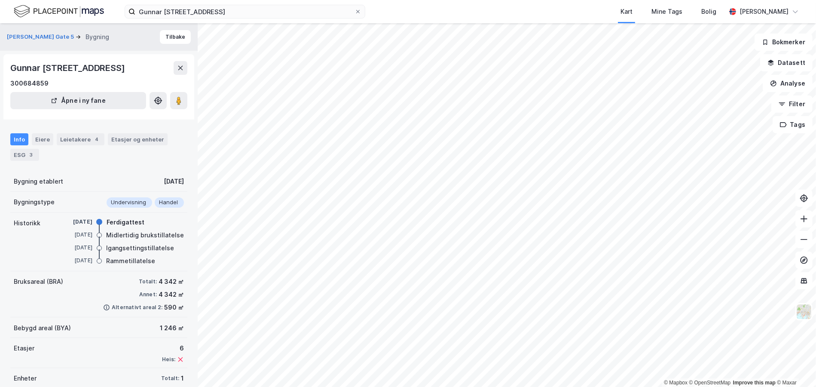
scroll to position [3, 0]
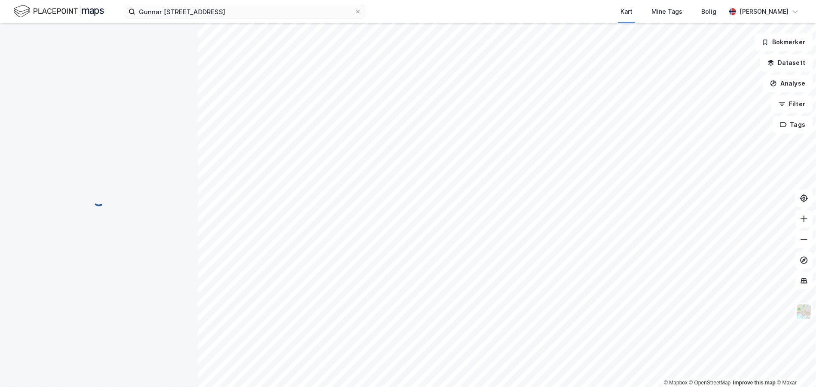
scroll to position [3, 0]
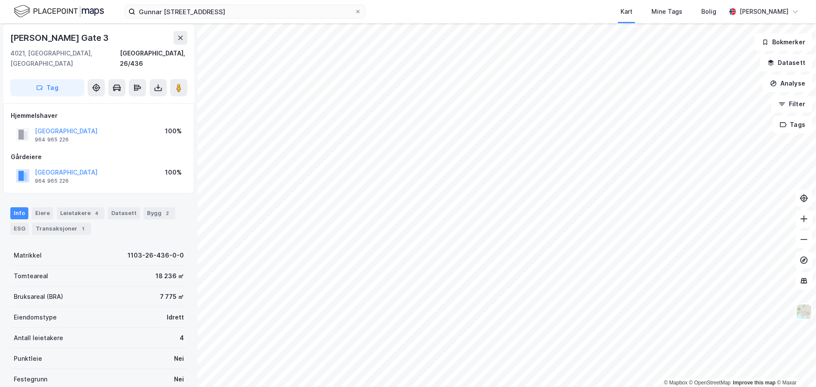
scroll to position [3, 0]
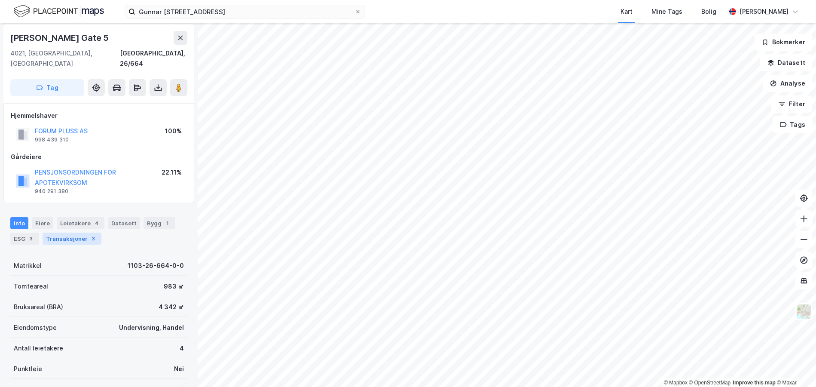
click at [75, 232] on div "Transaksjoner 3" at bounding box center [72, 238] width 59 height 12
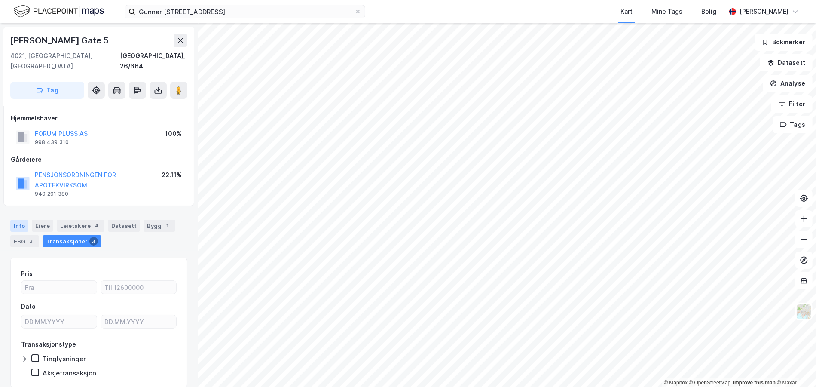
click at [22, 220] on div "Info" at bounding box center [19, 226] width 18 height 12
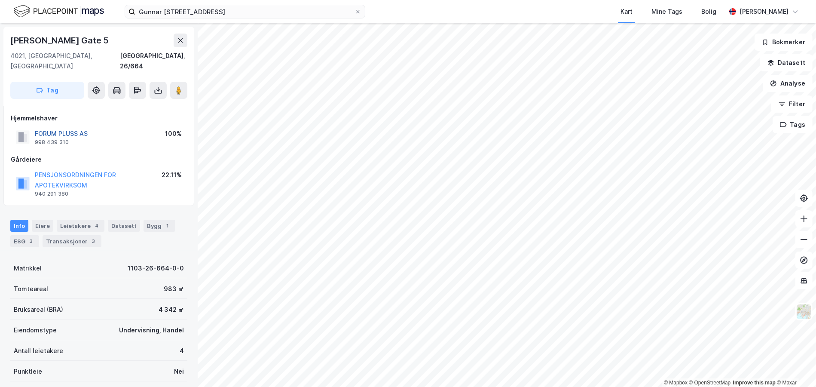
click at [0, 0] on button "FORUM PLUSS AS" at bounding box center [0, 0] width 0 height 0
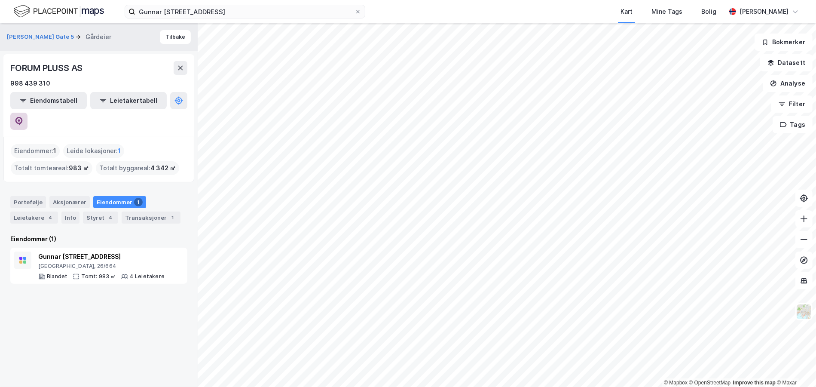
click at [23, 117] on icon at bounding box center [19, 121] width 9 height 9
click at [128, 251] on div "Gunnar Warebergs gate 5" at bounding box center [101, 256] width 126 height 10
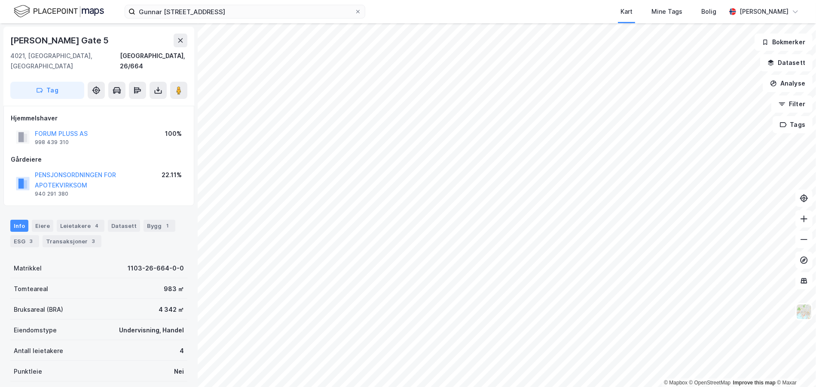
drag, startPoint x: 115, startPoint y: 33, endPoint x: -12, endPoint y: 32, distance: 126.7
click at [0, 32] on html "Gunnar Warebergs gate 5 Kart Mine Tags Bolig Viktor Myhre © Mapbox © OpenStreet…" at bounding box center [408, 193] width 816 height 387
copy div "© Mapbox © OpenStreetMap Improve this map © Maxar Gunnar Warebergs Gate 5"
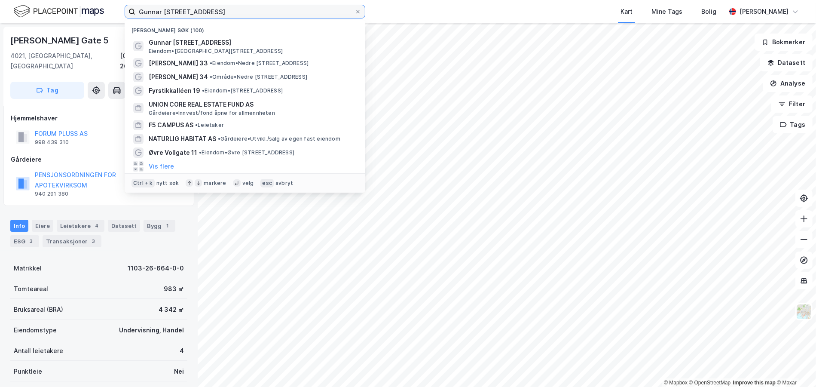
click at [148, 8] on input "Gunnar Warebergs gate 5" at bounding box center [244, 11] width 219 height 13
paste input "Maridalsveien 300"
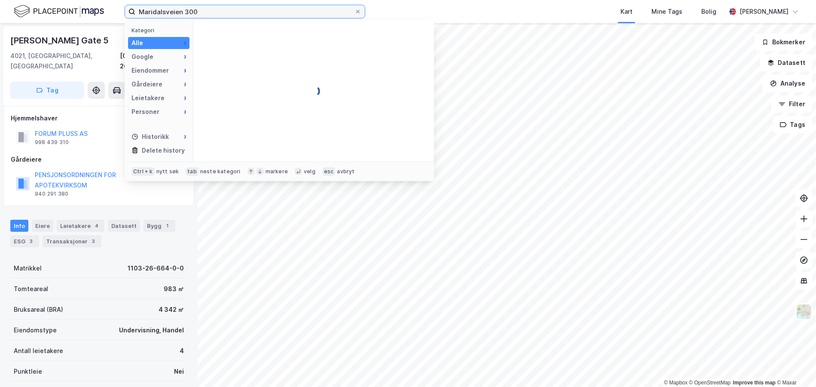
type input "Maridalsveien 300"
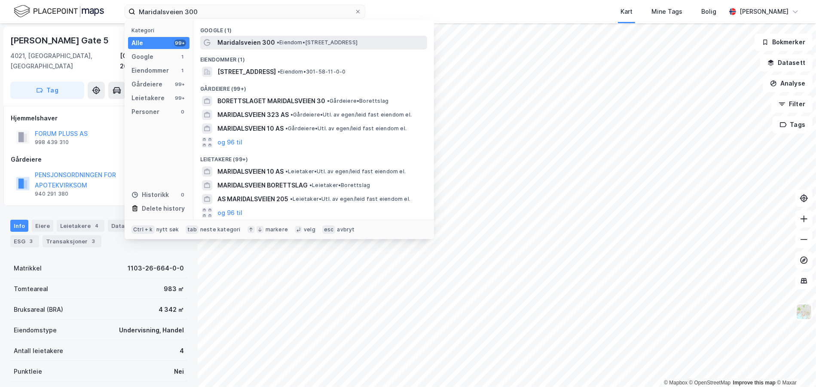
click at [244, 43] on span "Maridalsveien 300" at bounding box center [246, 42] width 58 height 10
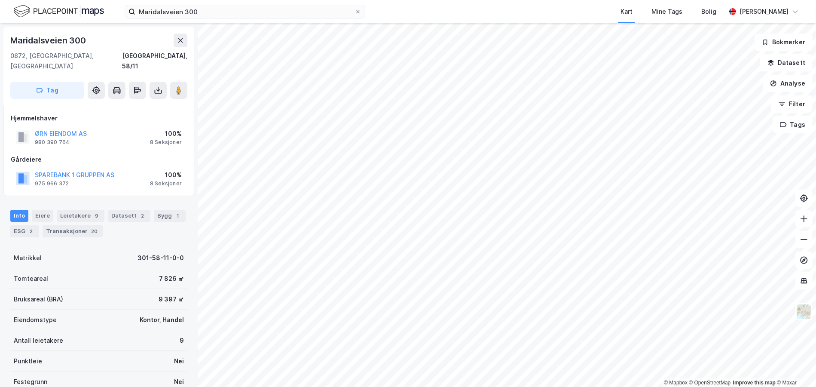
scroll to position [0, 0]
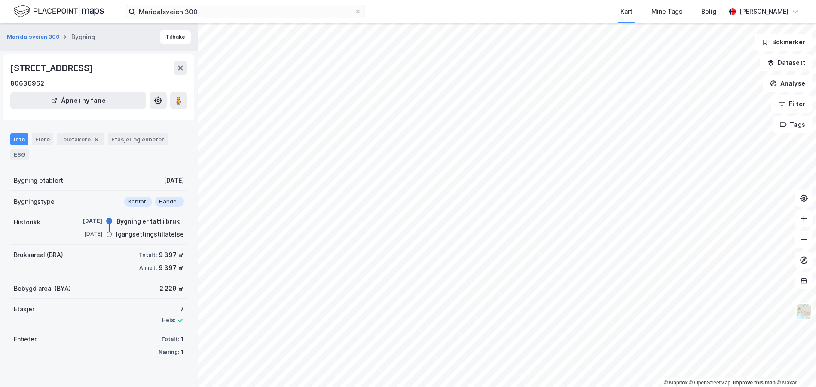
drag, startPoint x: 84, startPoint y: 64, endPoint x: 11, endPoint y: 64, distance: 72.6
click at [11, 64] on div "Maridalsveien 300, 0872, OSLO" at bounding box center [52, 68] width 84 height 14
copy div "Maridalsveien 300"
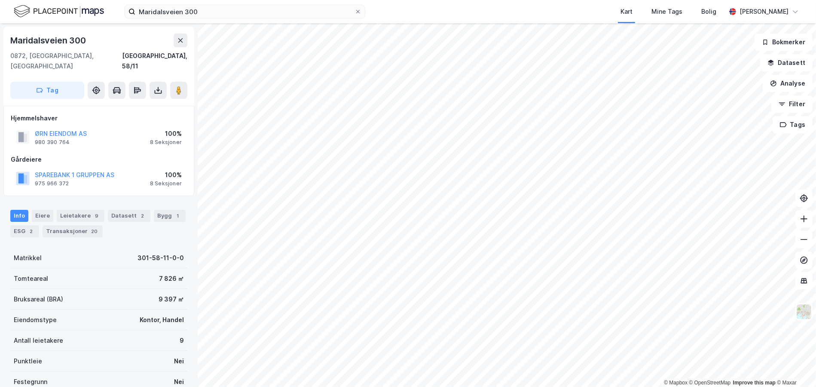
scroll to position [0, 0]
click at [0, 0] on button "SPAREBANK 1 GRUPPEN AS" at bounding box center [0, 0] width 0 height 0
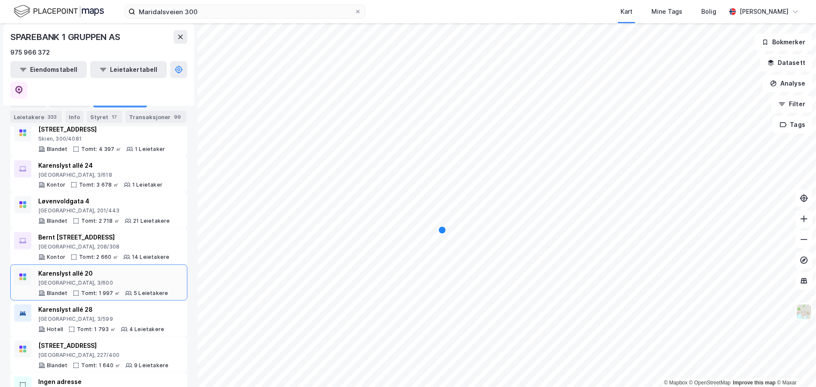
scroll to position [472, 0]
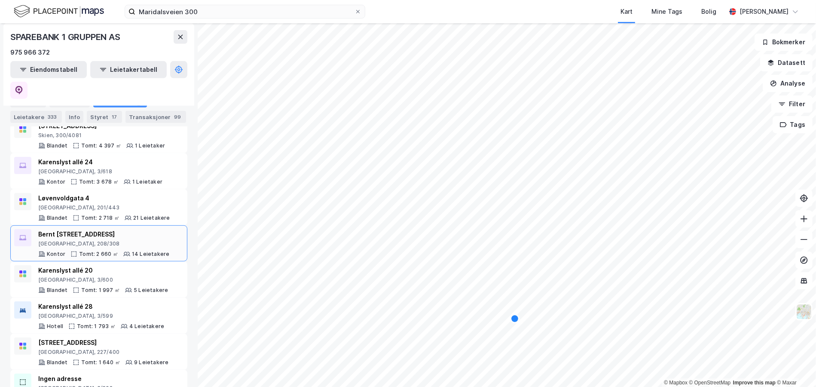
click at [96, 229] on div "Bernt Ankers gate 5" at bounding box center [103, 234] width 131 height 10
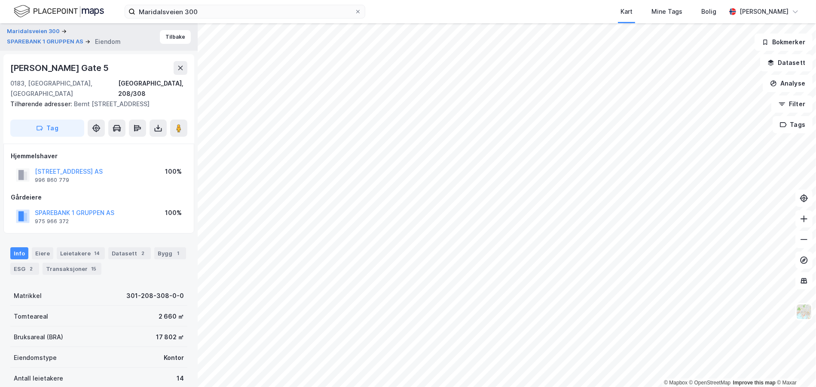
scroll to position [0, 0]
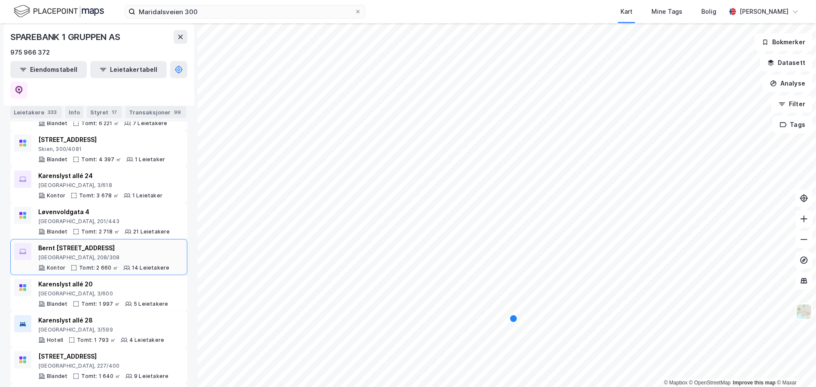
scroll to position [472, 0]
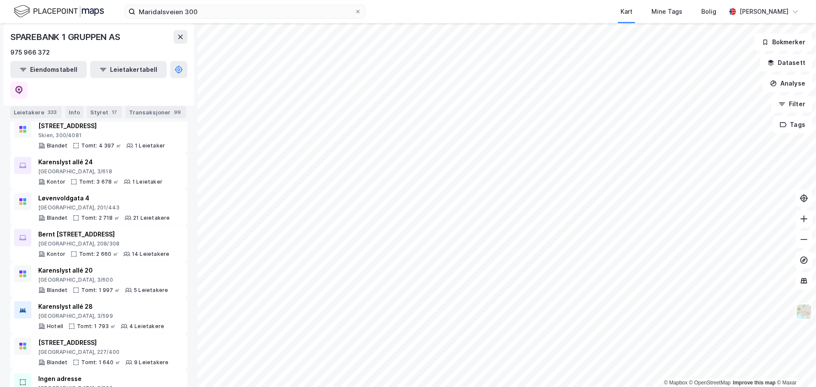
click at [110, 42] on div "SPAREBANK 1 GRUPPEN AS" at bounding box center [66, 37] width 112 height 14
click at [106, 34] on div "SPAREBANK 1 GRUPPEN AS" at bounding box center [66, 37] width 112 height 14
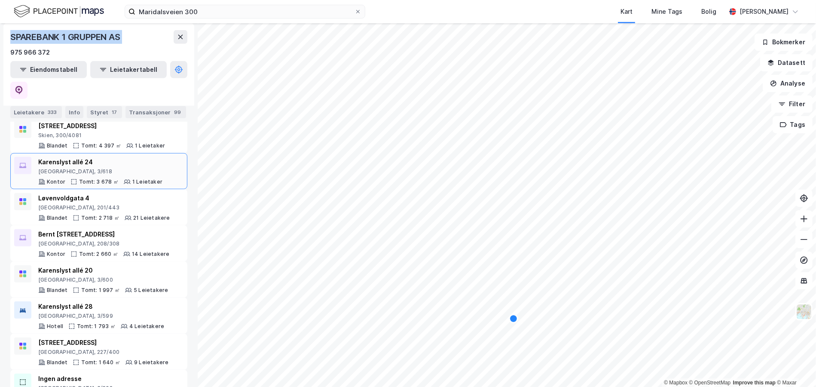
copy div "SPAREBANK 1 GRUPPEN AS"
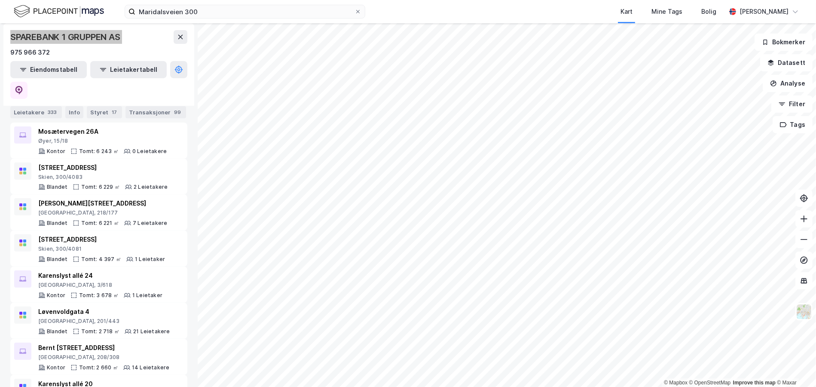
scroll to position [257, 0]
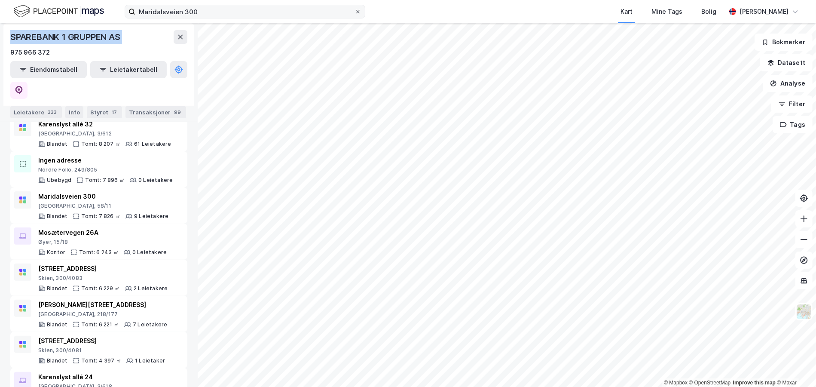
click at [356, 9] on icon at bounding box center [357, 11] width 5 height 5
click at [354, 9] on input "Maridalsveien 300" at bounding box center [244, 11] width 219 height 13
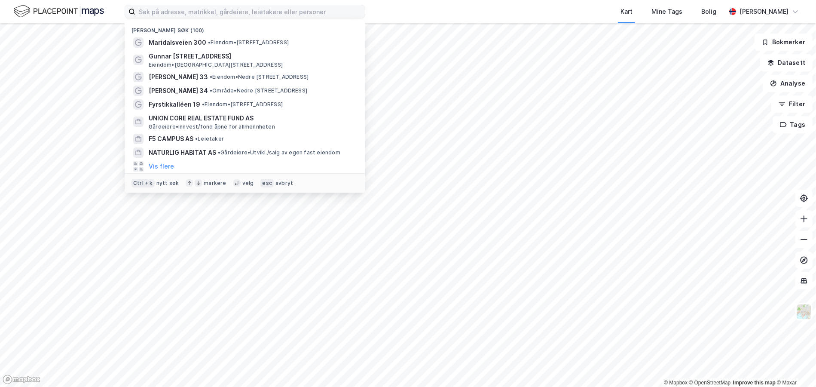
click at [53, 10] on img at bounding box center [59, 11] width 90 height 15
